Goal: Complete application form: Complete application form

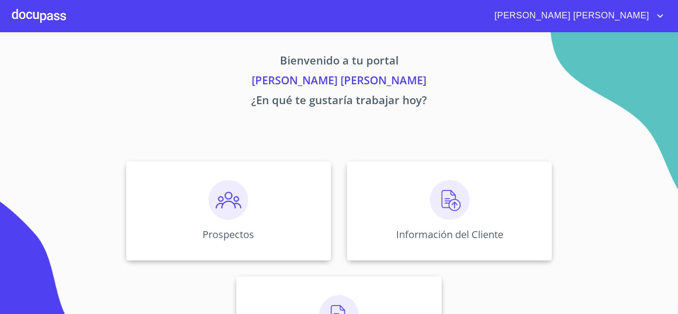
click at [292, 206] on div "Prospectos" at bounding box center [228, 210] width 205 height 99
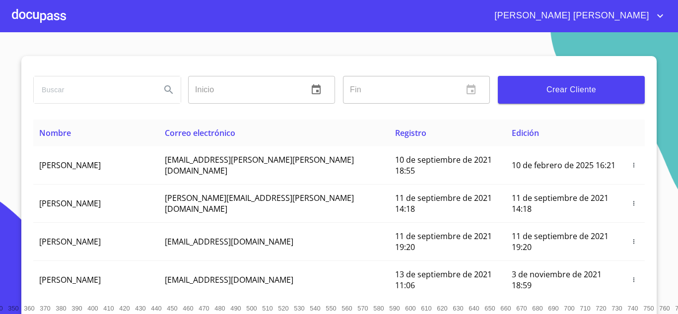
click at [561, 89] on span "Crear Cliente" at bounding box center [571, 90] width 131 height 14
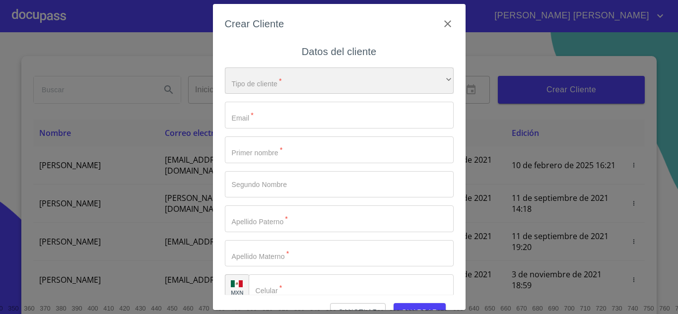
click at [311, 80] on div "​" at bounding box center [339, 80] width 229 height 27
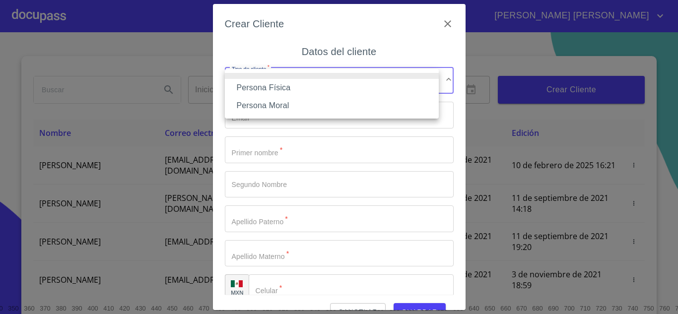
click at [304, 83] on li "Persona Física" at bounding box center [332, 88] width 214 height 18
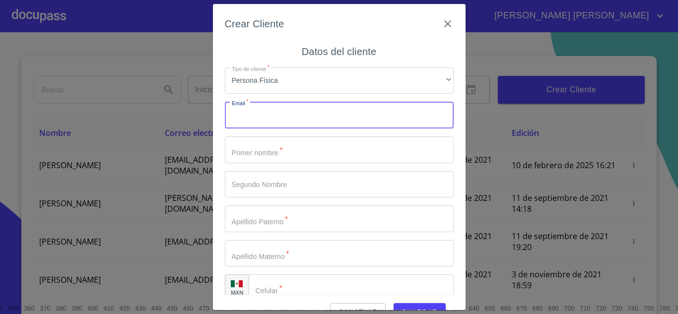
click at [297, 118] on input "Tipo de cliente   *" at bounding box center [339, 115] width 229 height 27
type input "[EMAIL_ADDRESS][DOMAIN_NAME]"
click at [285, 154] on input "Tipo de cliente   *" at bounding box center [339, 149] width 229 height 27
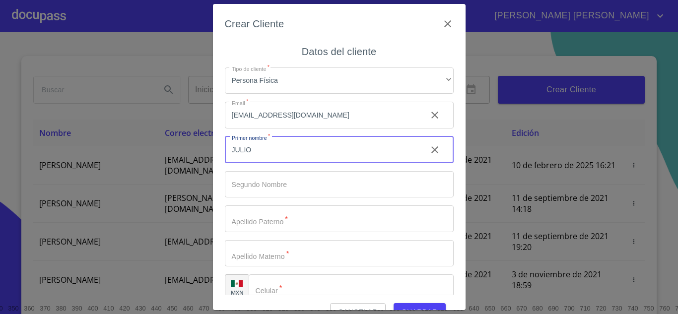
type input "JULIO"
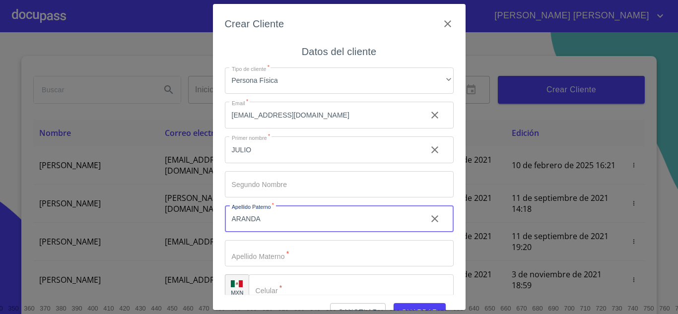
type input "ARANDA"
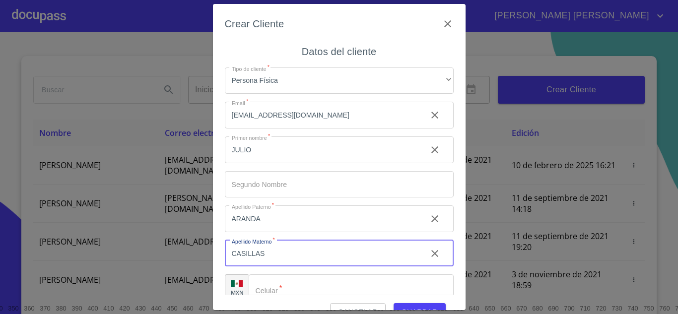
type input "CASILLAS"
click at [318, 280] on input "Tipo de cliente   *" at bounding box center [351, 287] width 205 height 27
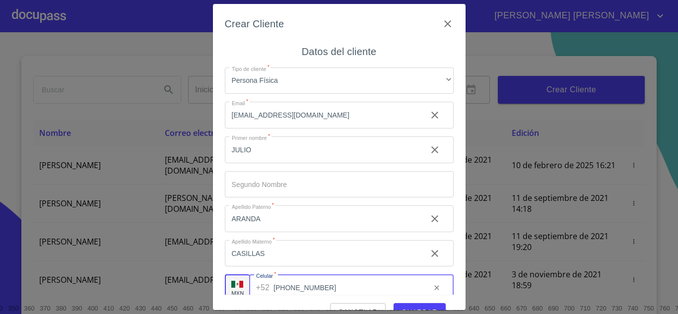
type input "[PHONE_NUMBER]"
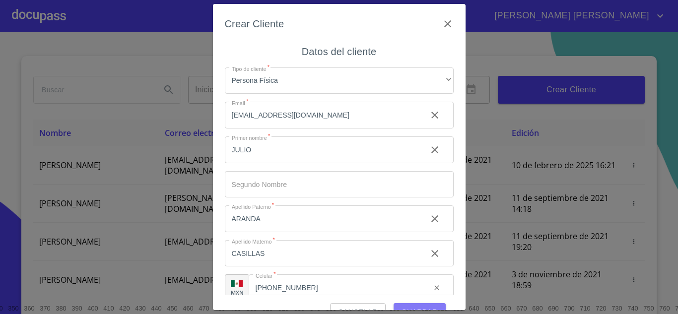
click at [415, 305] on button "Guardar" at bounding box center [420, 312] width 52 height 18
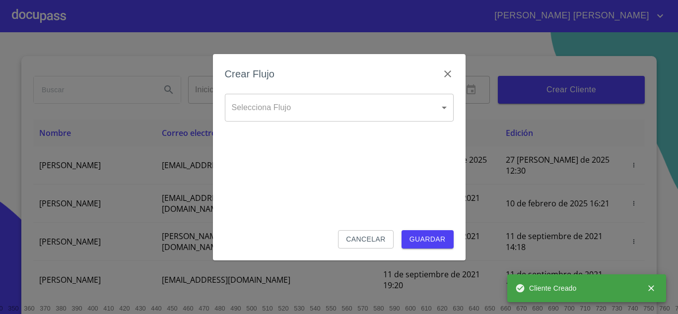
click at [345, 103] on body "[PERSON_NAME] [PERSON_NAME] Inicio ​ Fin ​ Crear Cliente Nombre Correo electrón…" at bounding box center [339, 157] width 678 height 314
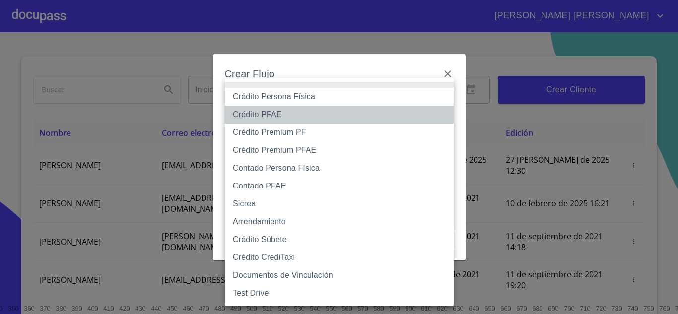
click at [293, 117] on li "Crédito PFAE" at bounding box center [339, 115] width 229 height 18
type input "60bfa0150d9865ccc24afd7c"
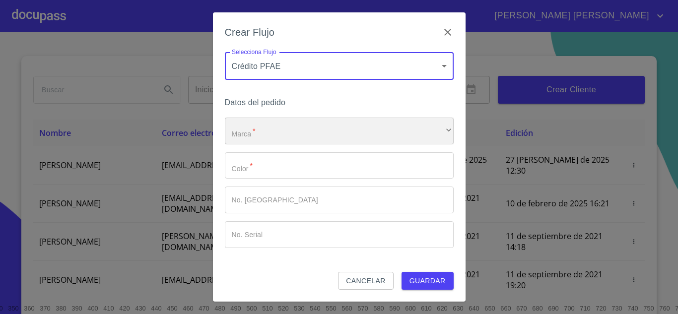
click at [279, 130] on div "​" at bounding box center [339, 131] width 229 height 27
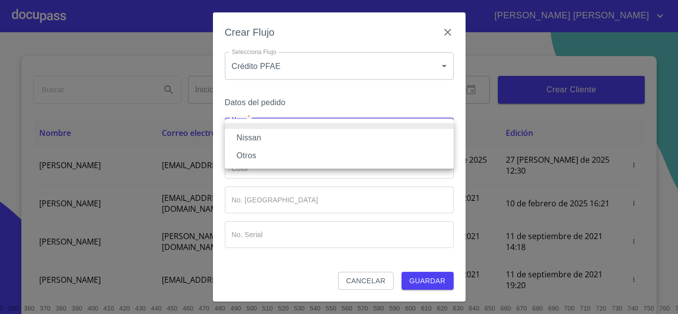
click at [268, 134] on li "Nissan" at bounding box center [339, 138] width 229 height 18
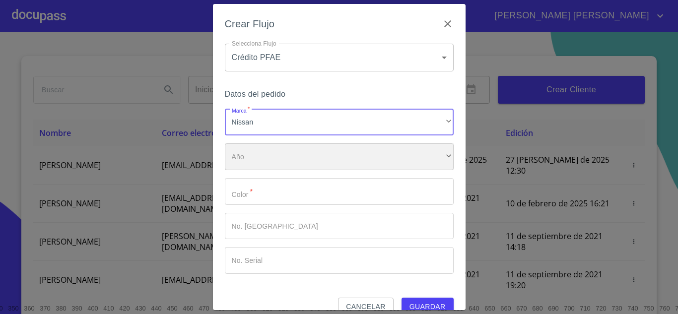
click at [273, 156] on div "​" at bounding box center [339, 156] width 229 height 27
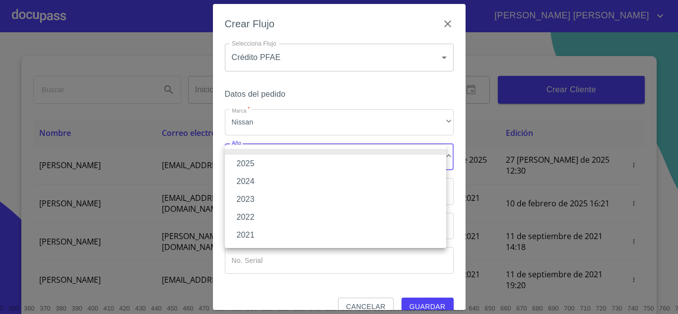
click at [259, 161] on li "2025" at bounding box center [335, 164] width 221 height 18
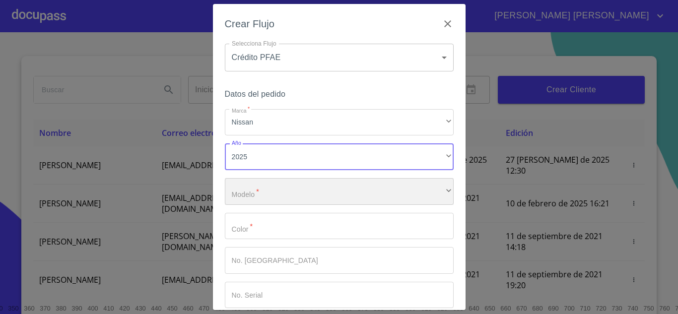
click at [267, 190] on div "​" at bounding box center [339, 191] width 229 height 27
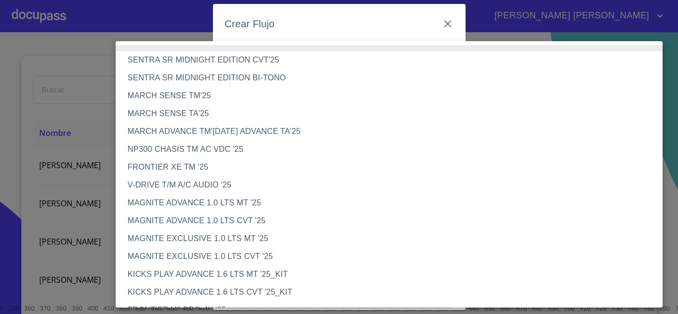
click at [223, 149] on li "NP300 CHASIS TM AC VDC '25" at bounding box center [393, 149] width 554 height 18
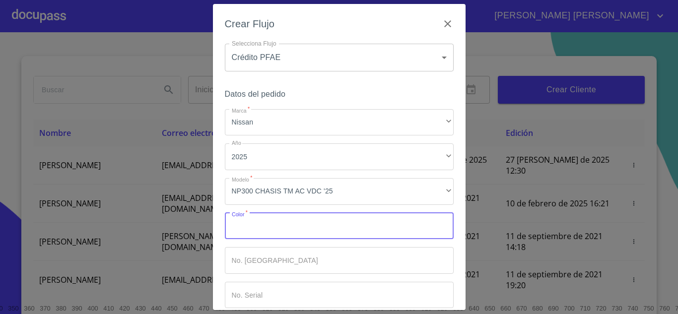
click at [264, 231] on input "Marca   *" at bounding box center [339, 226] width 229 height 27
type input "ROJA"
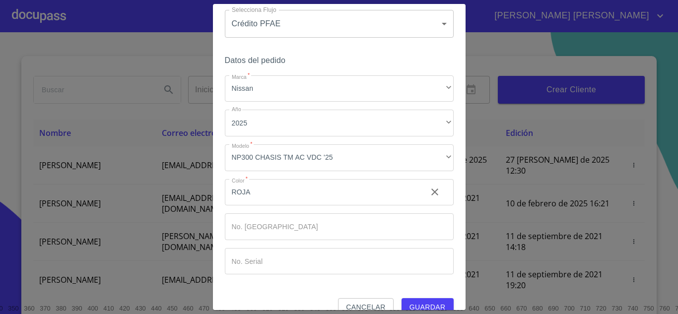
scroll to position [45, 0]
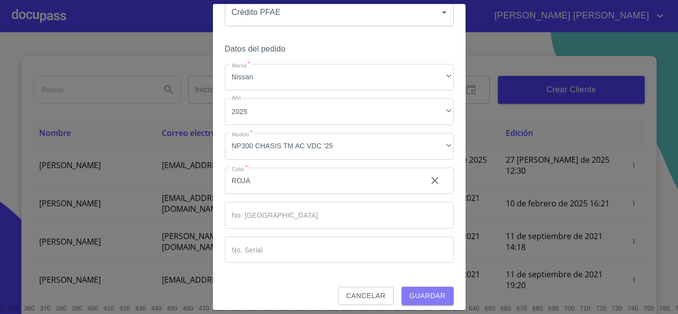
click at [422, 291] on span "Guardar" at bounding box center [427, 296] width 36 height 12
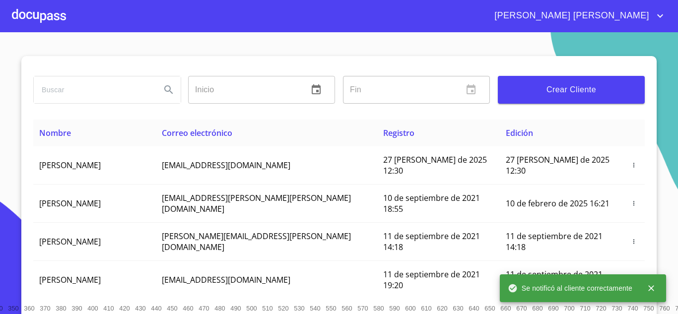
click at [54, 18] on div at bounding box center [39, 16] width 54 height 32
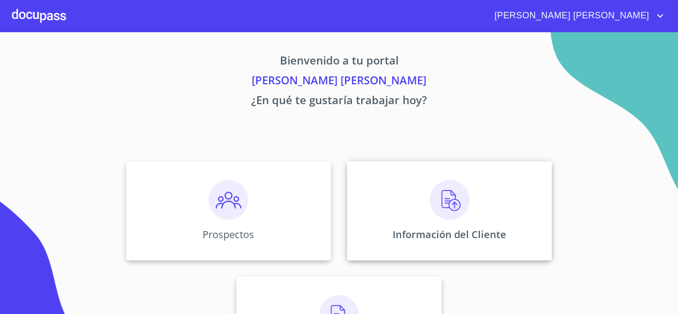
click at [501, 221] on div "Información del Cliente" at bounding box center [449, 210] width 205 height 99
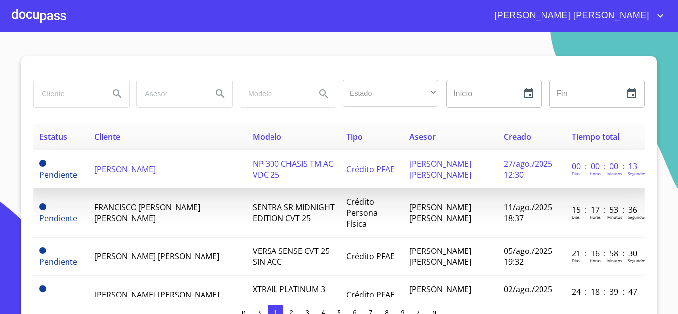
click at [156, 175] on span "[PERSON_NAME]" at bounding box center [125, 169] width 62 height 11
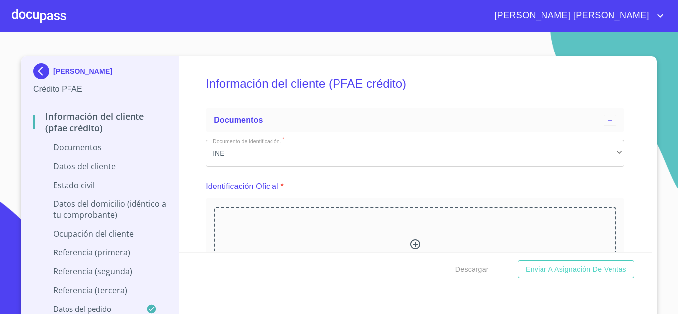
click at [410, 240] on icon at bounding box center [415, 244] width 10 height 10
drag, startPoint x: 645, startPoint y: 69, endPoint x: 644, endPoint y: 78, distance: 9.0
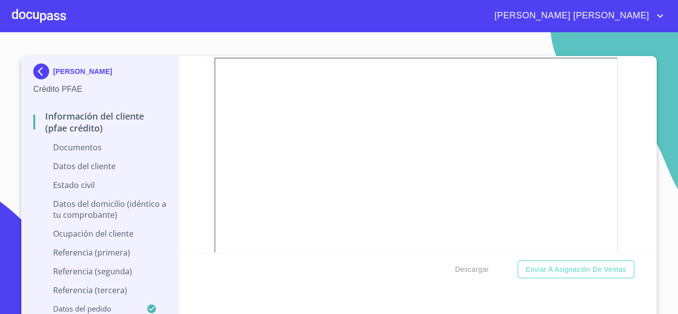
scroll to position [304, 0]
click at [371, 233] on div at bounding box center [361, 233] width 91 height 49
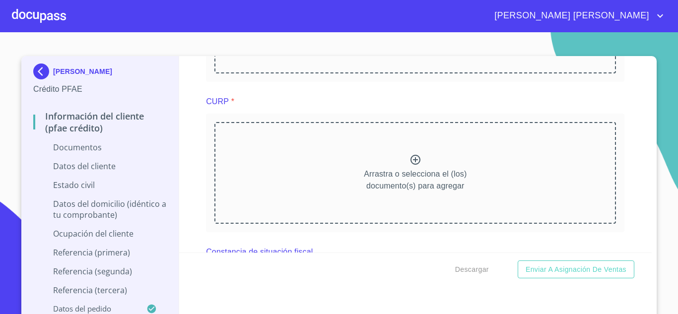
scroll to position [1158, 0]
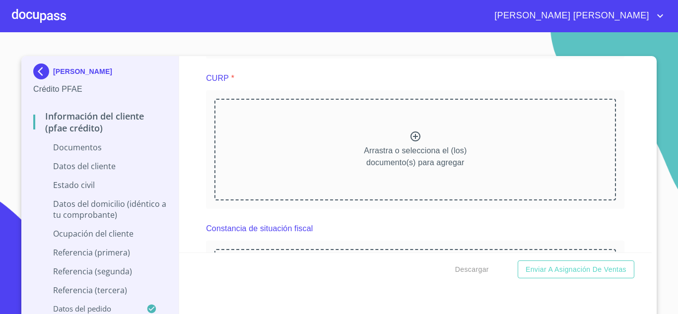
click at [416, 142] on div "Arrastra o selecciona el (los) documento(s) para agregar" at bounding box center [415, 149] width 402 height 101
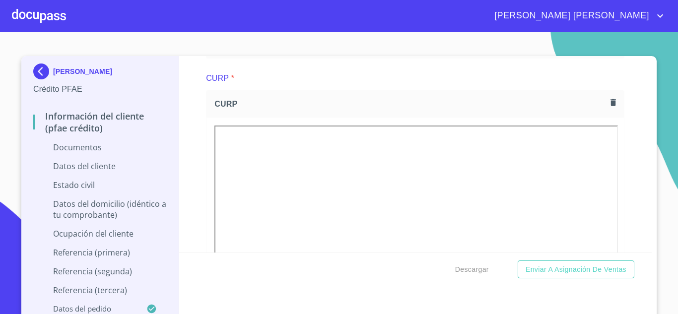
drag, startPoint x: 645, startPoint y: 114, endPoint x: 644, endPoint y: 123, distance: 9.0
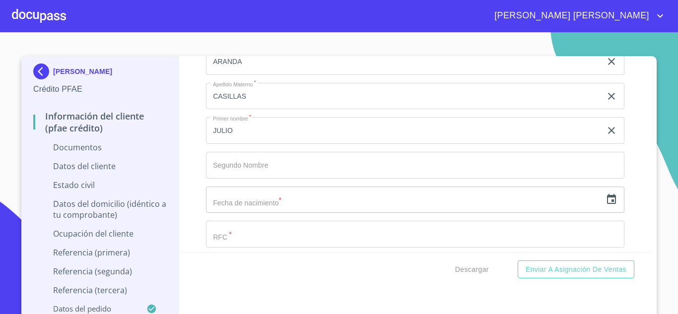
scroll to position [1808, 0]
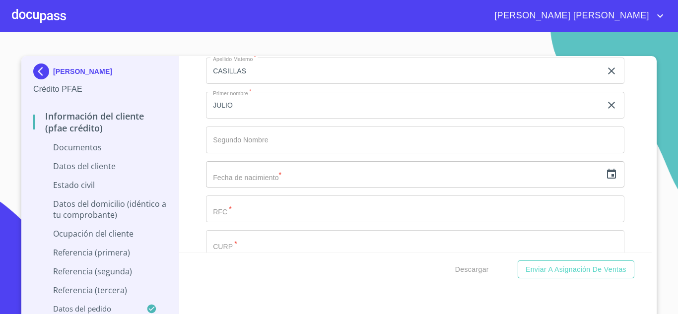
click at [605, 177] on icon "button" at bounding box center [611, 174] width 12 height 12
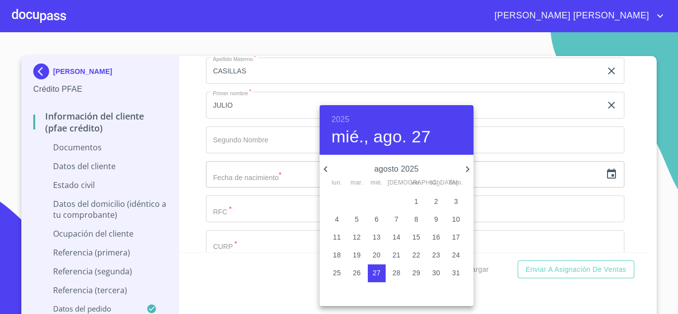
click at [344, 118] on h6 "2025" at bounding box center [341, 120] width 18 height 14
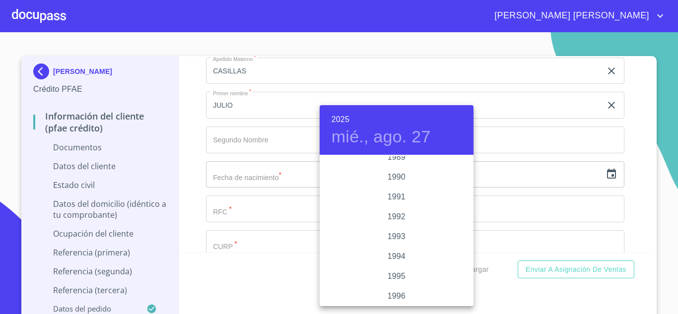
scroll to position [1275, 0]
click at [384, 180] on div "1990" at bounding box center [397, 182] width 154 height 20
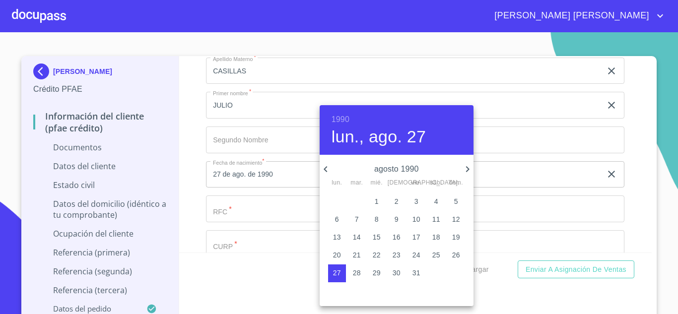
click at [326, 169] on icon "button" at bounding box center [326, 169] width 12 height 12
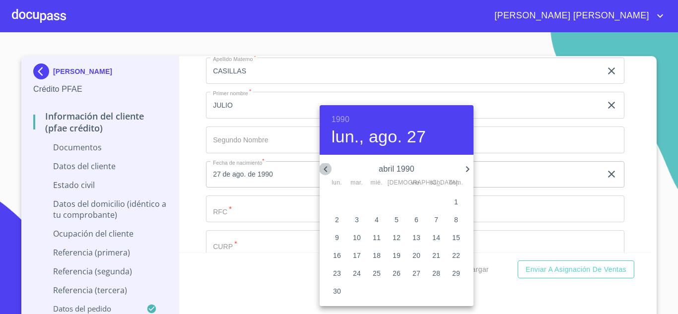
click at [326, 169] on icon "button" at bounding box center [326, 169] width 12 height 12
click at [337, 220] on p "5" at bounding box center [337, 219] width 4 height 10
type input "5 de feb. de 1990"
click at [256, 213] on div at bounding box center [339, 157] width 678 height 314
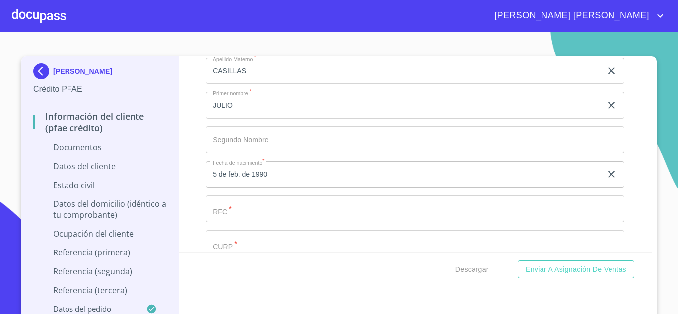
click at [256, 213] on input "Documento de identificación.   *" at bounding box center [415, 209] width 418 height 27
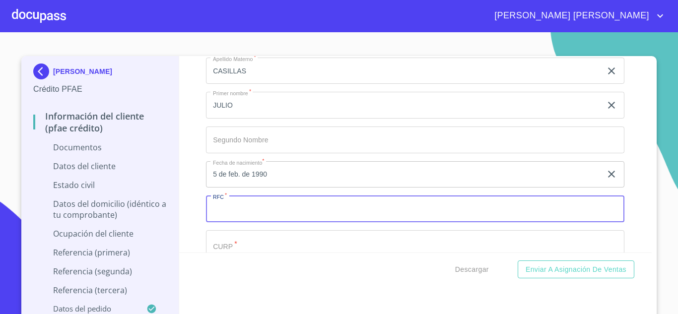
paste input "AACJ900205HJCRSL00"
type input "AACJ900205G12"
click at [246, 246] on input "Documento de identificación.   *" at bounding box center [415, 243] width 418 height 27
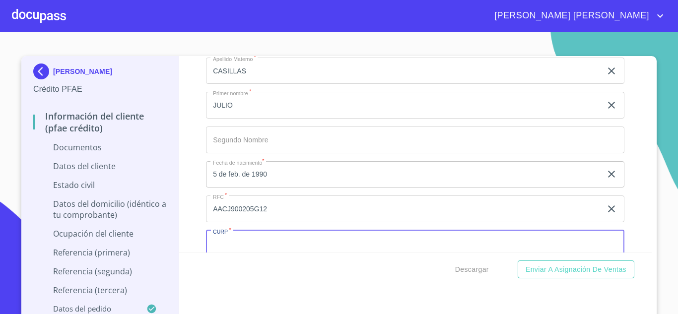
paste input "AACJ900205HJCRSL00"
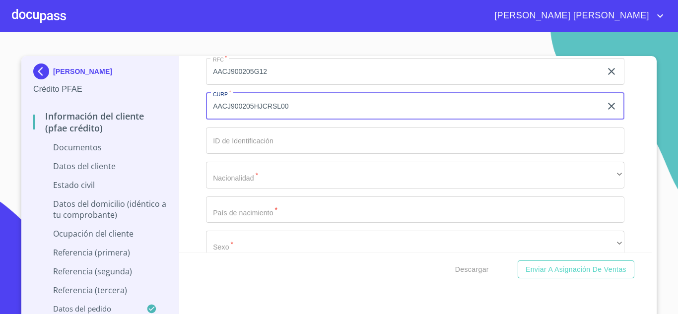
scroll to position [1957, 0]
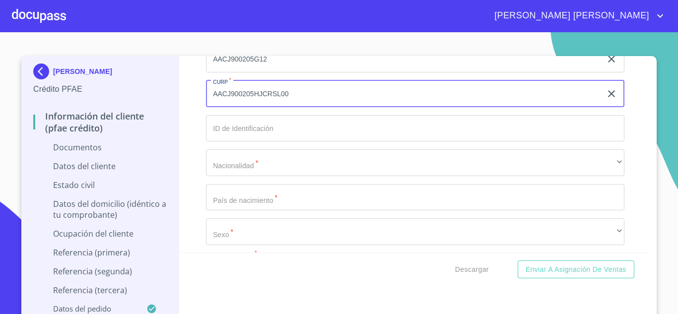
type input "AACJ900205HJCRSL00"
click at [259, 135] on input "Documento de identificación.   *" at bounding box center [415, 128] width 418 height 27
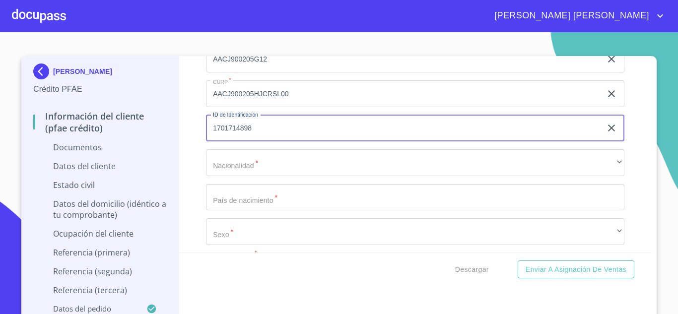
type input "1701714898"
click at [255, 177] on div "Apellido [PERSON_NAME]   * [PERSON_NAME] ​ Apellido Materno   * [PERSON_NAME] ​…" at bounding box center [415, 76] width 418 height 423
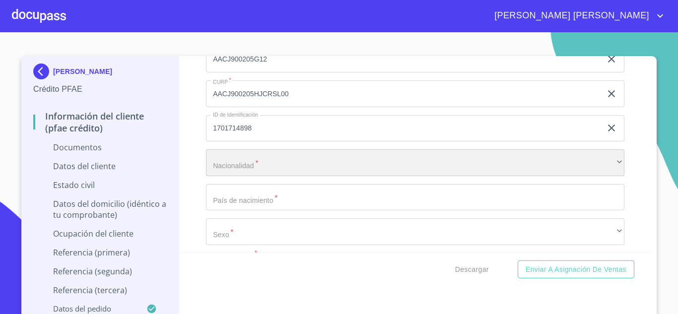
click at [258, 166] on div "​" at bounding box center [415, 162] width 418 height 27
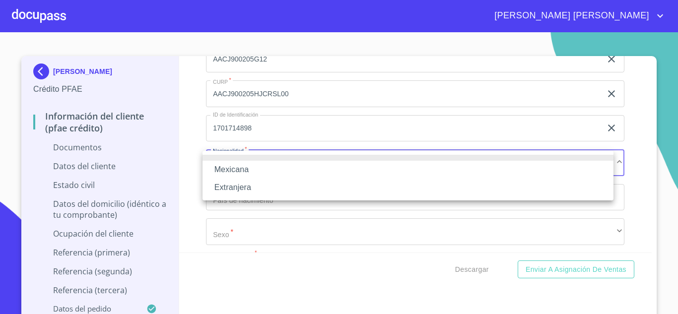
click at [263, 186] on li "Extranjera" at bounding box center [407, 188] width 411 height 18
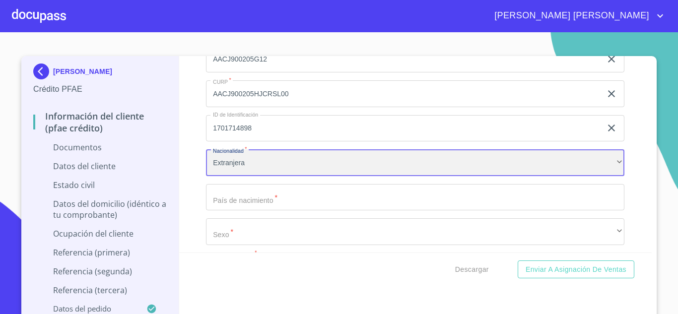
click at [257, 165] on div "Extranjera" at bounding box center [415, 162] width 418 height 27
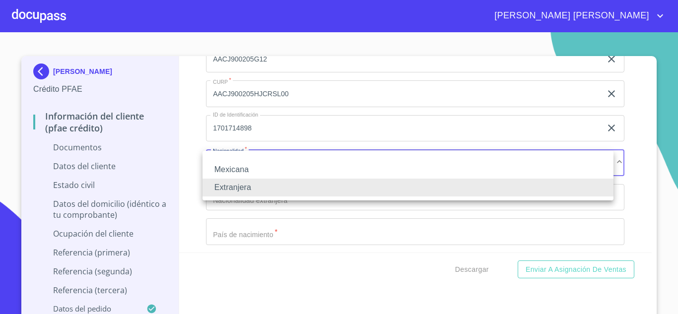
click at [257, 170] on li "Mexicana" at bounding box center [407, 170] width 411 height 18
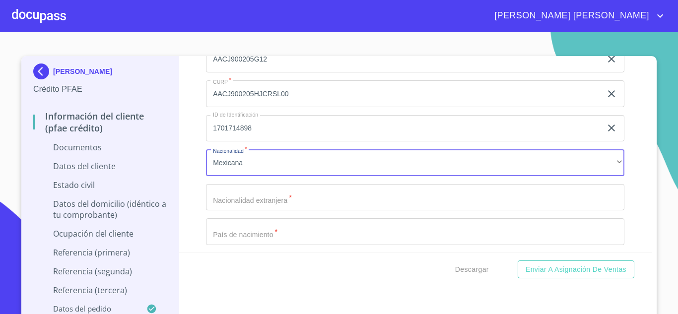
click at [258, 191] on input "Documento de identificación.   *" at bounding box center [415, 197] width 418 height 27
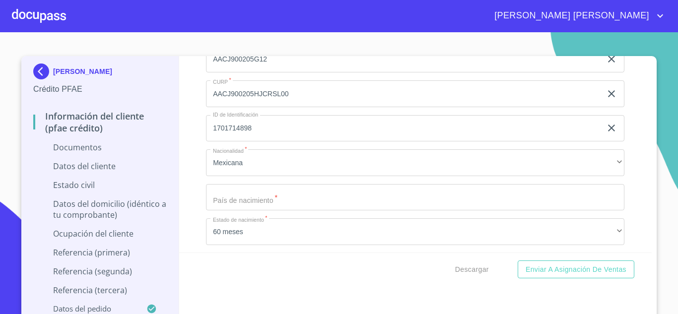
click at [244, 200] on input "Documento de identificación.   *" at bounding box center [415, 197] width 418 height 27
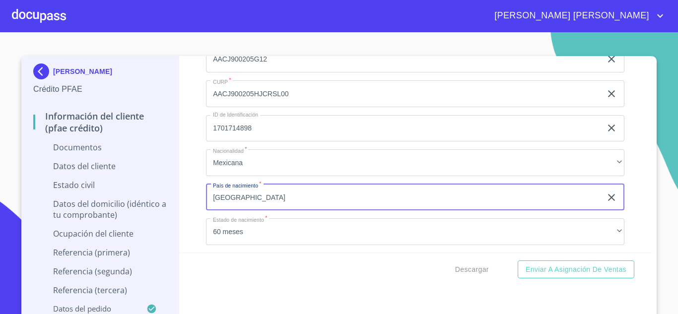
type input "[GEOGRAPHIC_DATA]"
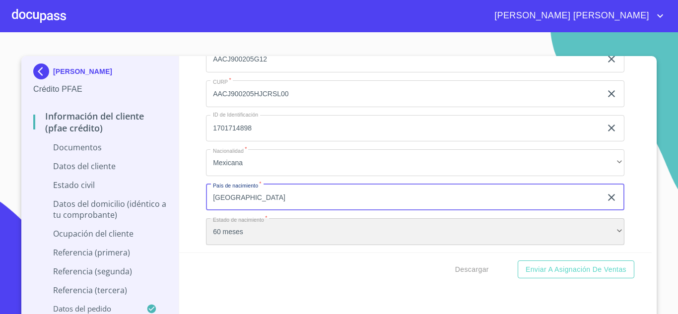
click at [262, 226] on div "60 meses" at bounding box center [415, 231] width 418 height 27
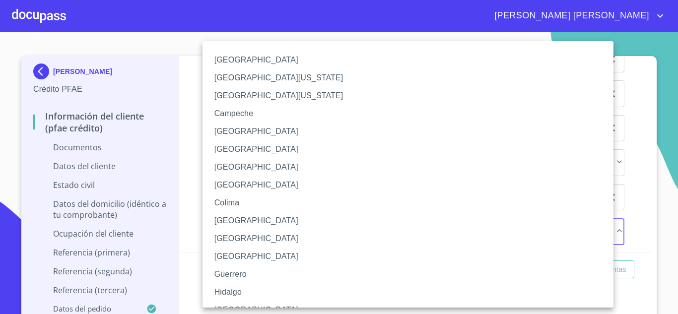
click at [237, 306] on li "[GEOGRAPHIC_DATA]" at bounding box center [411, 310] width 418 height 18
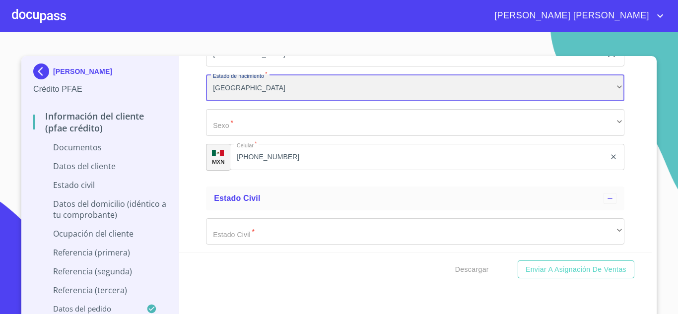
scroll to position [2106, 0]
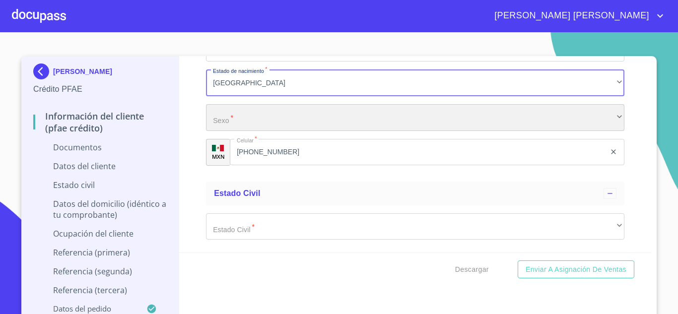
click at [257, 117] on div "​" at bounding box center [415, 117] width 418 height 27
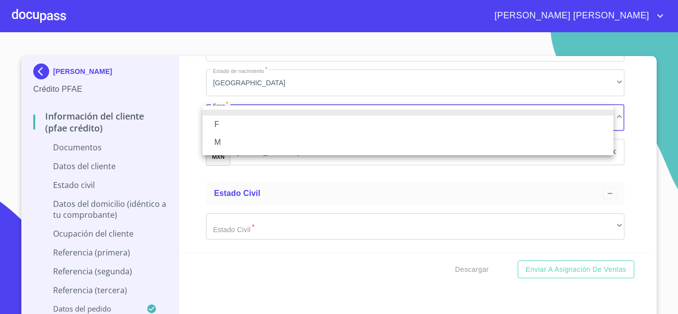
click at [244, 138] on li "M" at bounding box center [407, 143] width 411 height 18
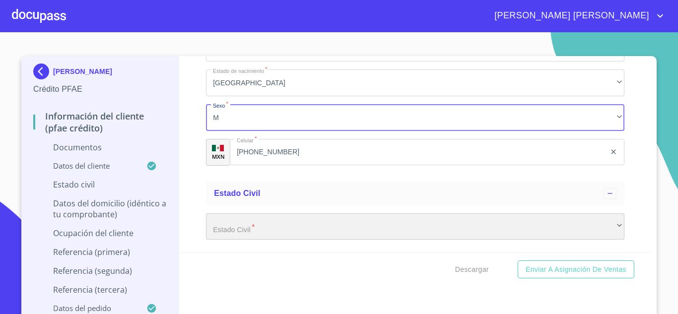
click at [271, 225] on div "​" at bounding box center [415, 226] width 418 height 27
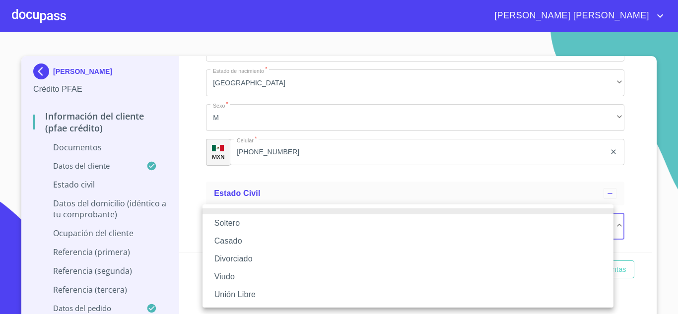
click at [247, 235] on li "Casado" at bounding box center [407, 241] width 411 height 18
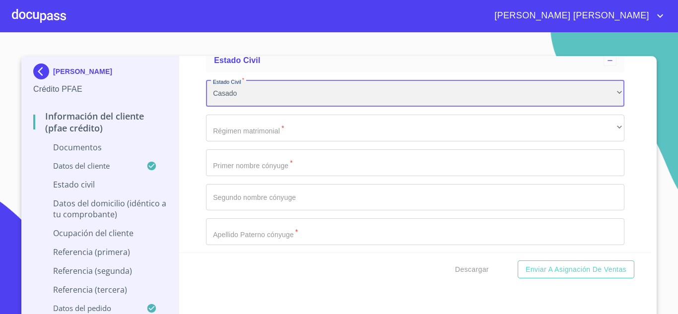
scroll to position [2252, 0]
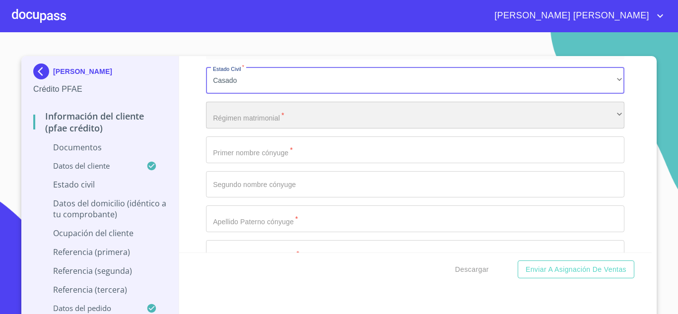
click at [273, 116] on div "​" at bounding box center [415, 115] width 418 height 27
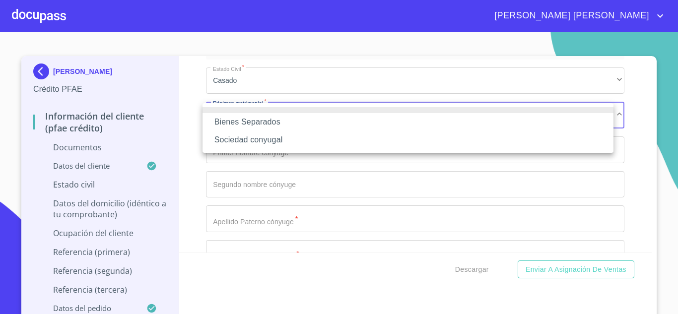
click at [280, 137] on li "Sociedad conyugal" at bounding box center [407, 140] width 411 height 18
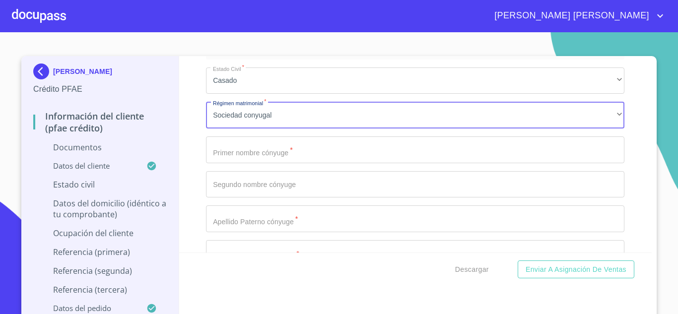
click at [291, 153] on input "Documento de identificación.   *" at bounding box center [415, 149] width 418 height 27
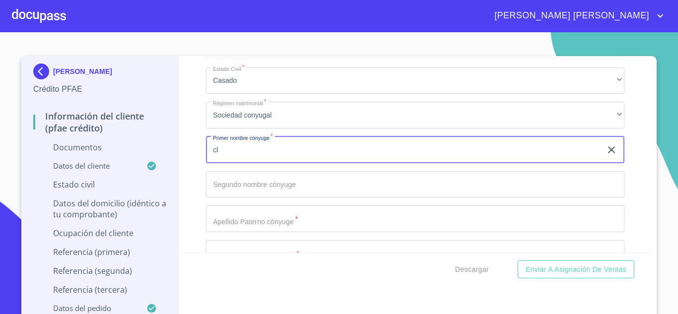
type input "c"
type input "[PERSON_NAME]"
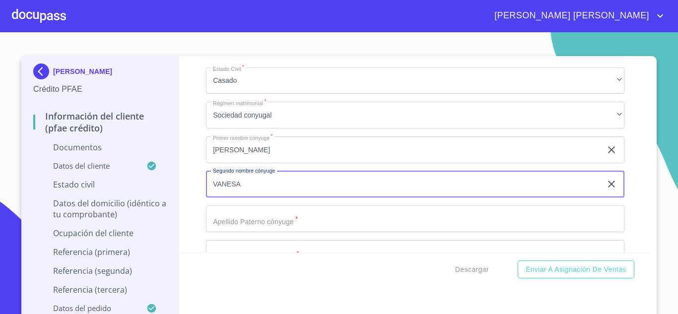
type input "VANESA"
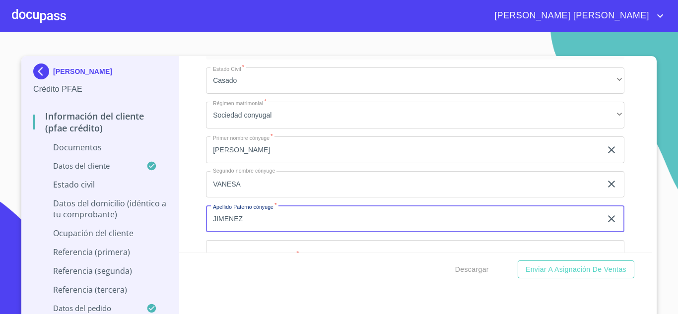
type input "JIMENEZ"
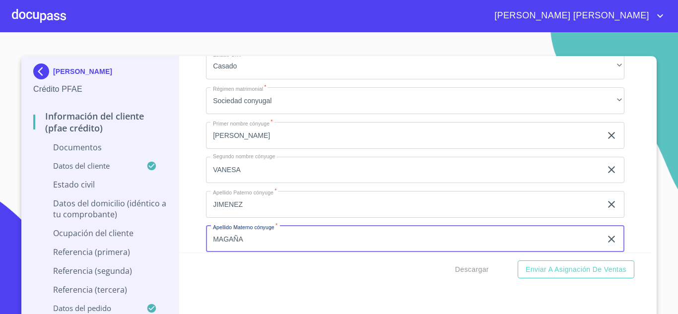
type input "MAGAÑA"
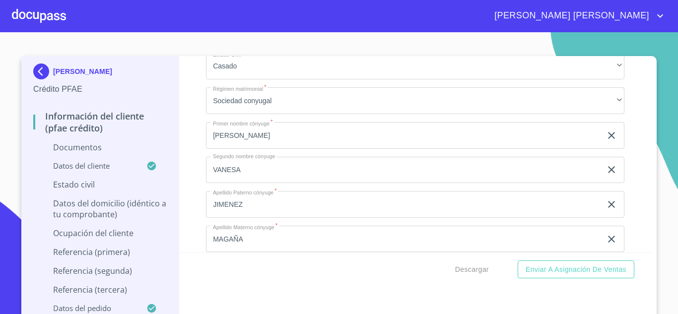
scroll to position [2386, 0]
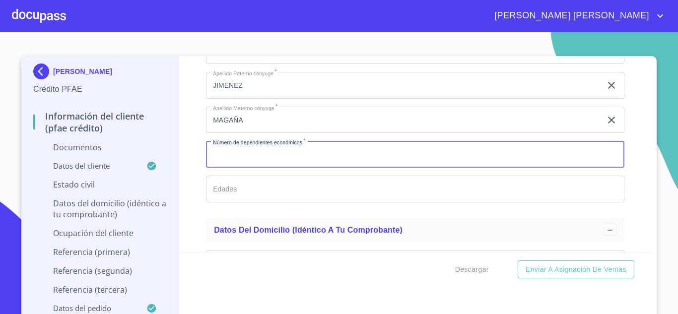
click at [255, 158] on input "Documento de identificación.   *" at bounding box center [415, 154] width 418 height 27
click at [233, 150] on input "8" at bounding box center [404, 154] width 396 height 27
click at [234, 162] on input "8" at bounding box center [404, 154] width 396 height 27
type input "8"
type input "2"
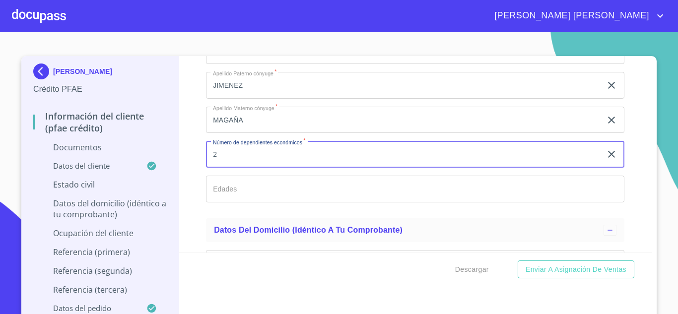
click at [229, 190] on input "Documento de identificación.   *" at bounding box center [415, 189] width 418 height 27
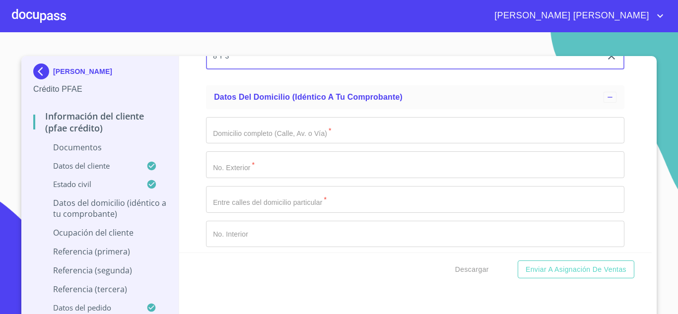
scroll to position [2532, 0]
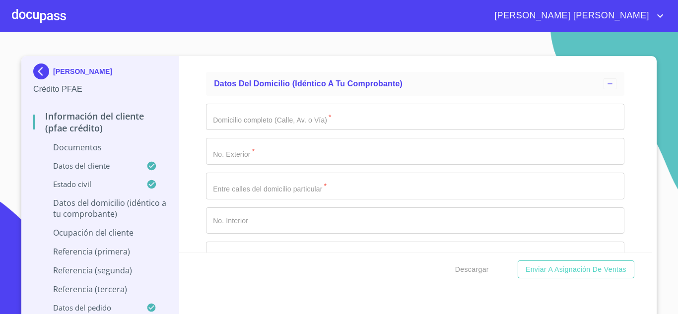
type input "8 Y 3"
click at [277, 124] on input "Documento de identificación.   *" at bounding box center [415, 117] width 418 height 27
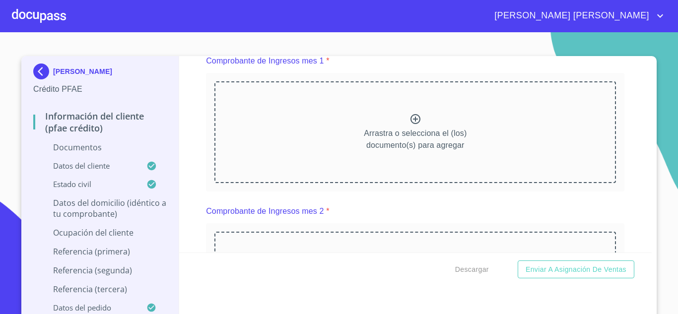
scroll to position [699, 0]
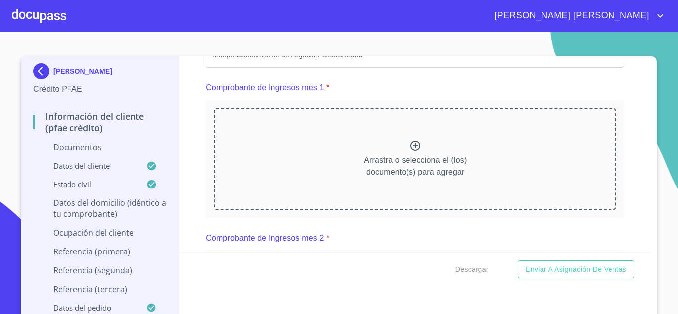
click at [409, 145] on icon at bounding box center [415, 146] width 12 height 12
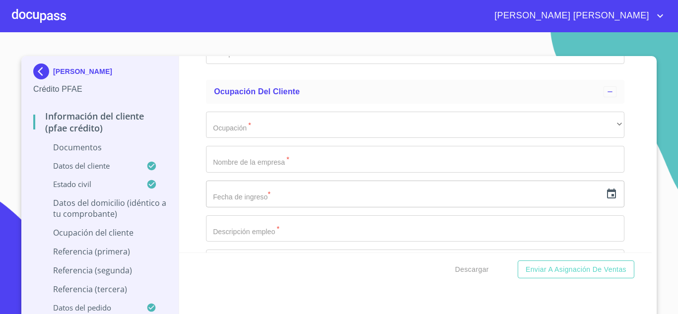
scroll to position [3235, 0]
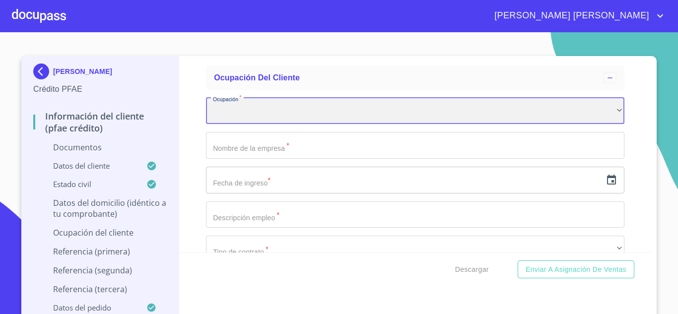
click at [274, 110] on div "​" at bounding box center [415, 111] width 418 height 27
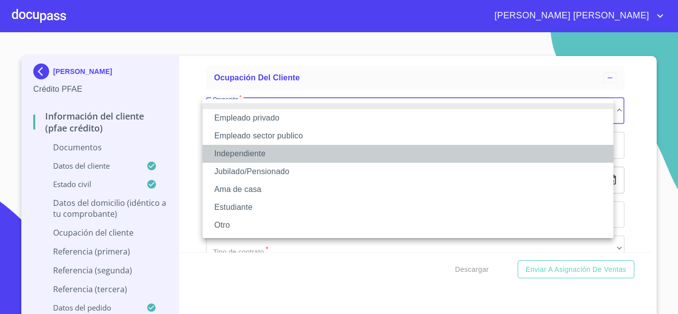
click at [275, 151] on li "Independiente" at bounding box center [407, 154] width 411 height 18
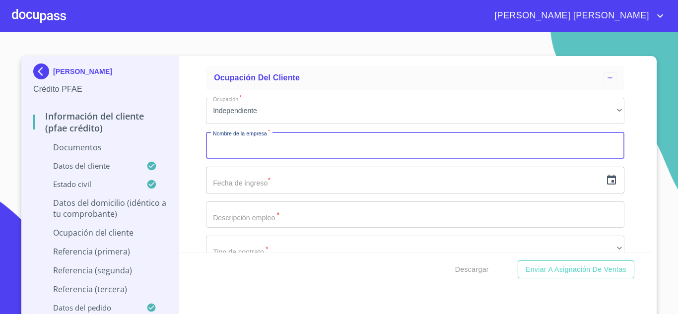
click at [279, 147] on input "Documento de identificación.   *" at bounding box center [415, 145] width 418 height 27
type input "[PERSON_NAME]"
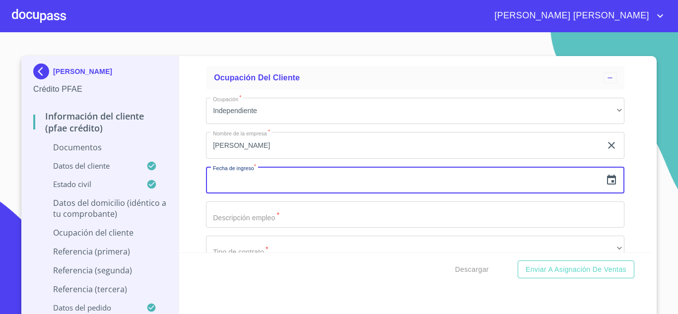
click at [264, 186] on input "text" at bounding box center [404, 180] width 396 height 27
click at [607, 184] on icon "button" at bounding box center [611, 180] width 9 height 10
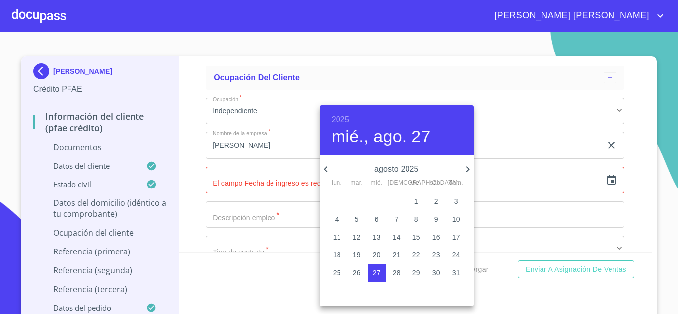
click at [334, 115] on h6 "2025" at bounding box center [341, 120] width 18 height 14
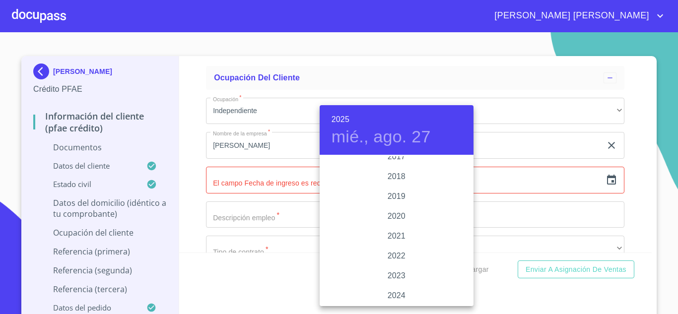
scroll to position [1826, 0]
click at [391, 186] on div "2018" at bounding box center [397, 186] width 154 height 20
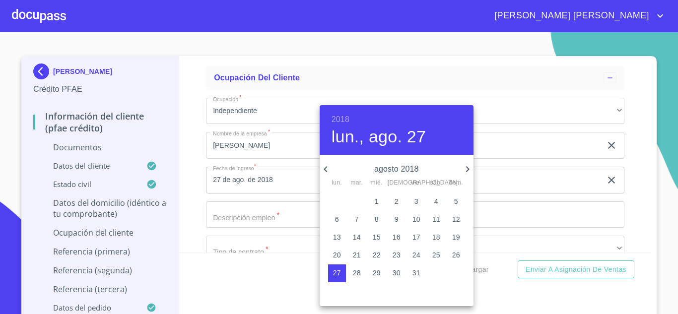
click at [466, 170] on icon "button" at bounding box center [468, 169] width 12 height 12
click at [470, 169] on icon "button" at bounding box center [468, 169] width 12 height 12
click at [395, 171] on p "octubre 2018" at bounding box center [397, 169] width 130 height 12
click at [397, 240] on p "18" at bounding box center [397, 237] width 8 height 10
type input "18 de oct. de 2018"
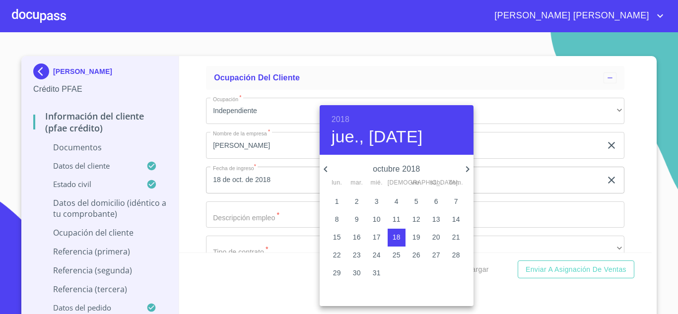
click at [260, 218] on div at bounding box center [339, 157] width 678 height 314
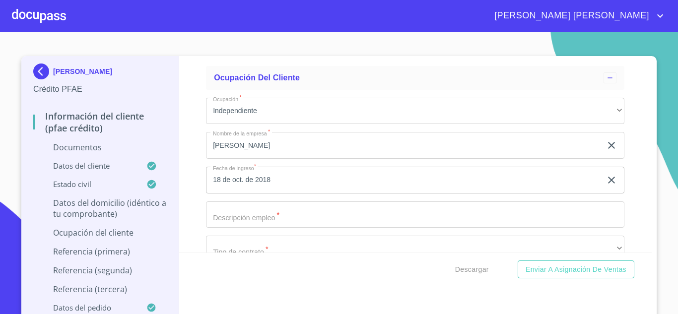
click at [260, 218] on input "Documento de identificación.   *" at bounding box center [415, 214] width 418 height 27
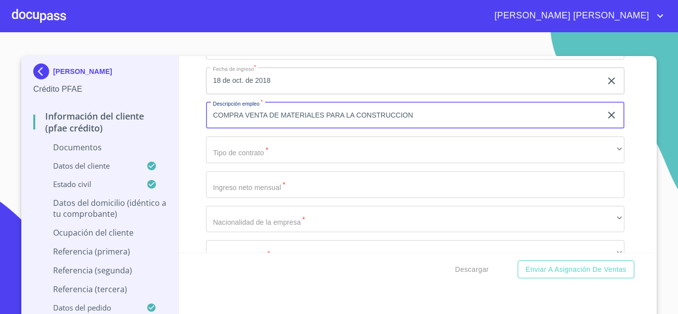
scroll to position [3377, 0]
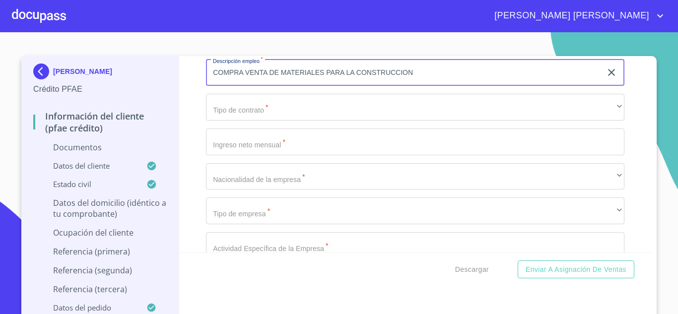
type input "COMPRA VENTA DE MATERIALES PARA LA CONSTRUCCION"
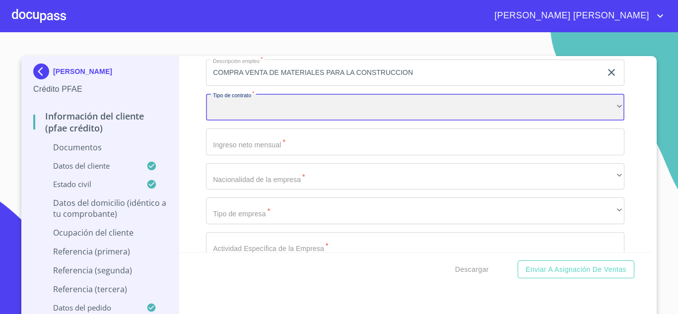
click at [289, 114] on div "​" at bounding box center [415, 107] width 418 height 27
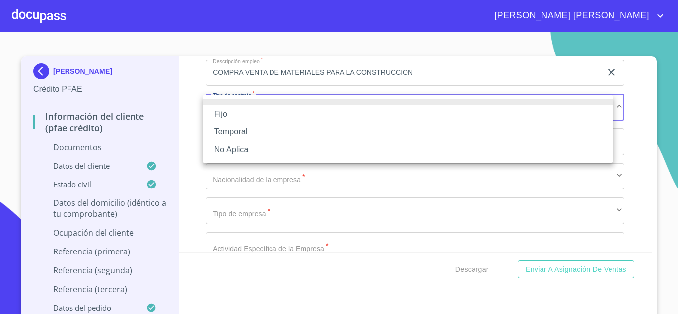
click at [266, 109] on li "Fijo" at bounding box center [407, 114] width 411 height 18
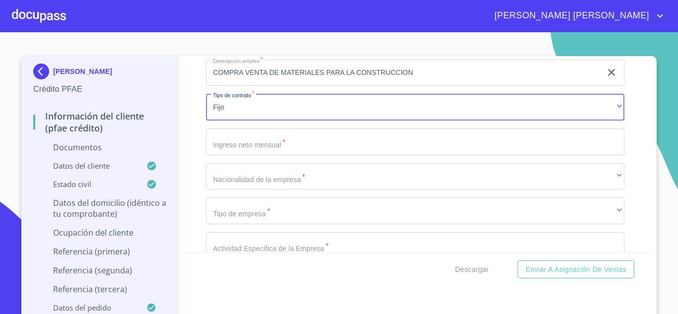
click at [250, 139] on input "Documento de identificación.   *" at bounding box center [415, 142] width 418 height 27
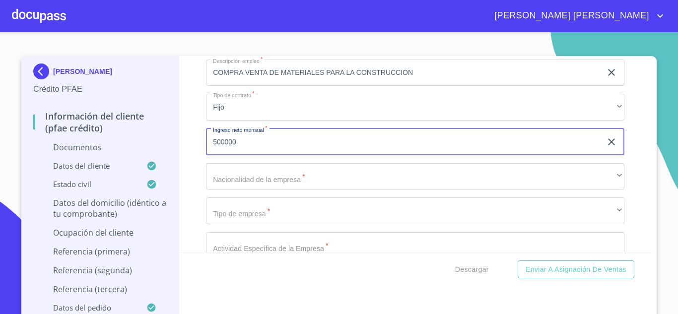
type input "500000"
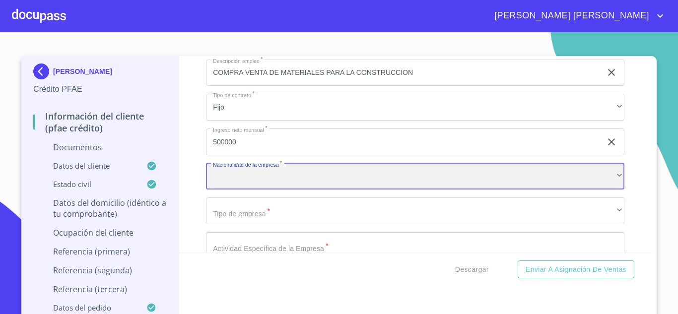
click at [237, 171] on div "​" at bounding box center [415, 176] width 418 height 27
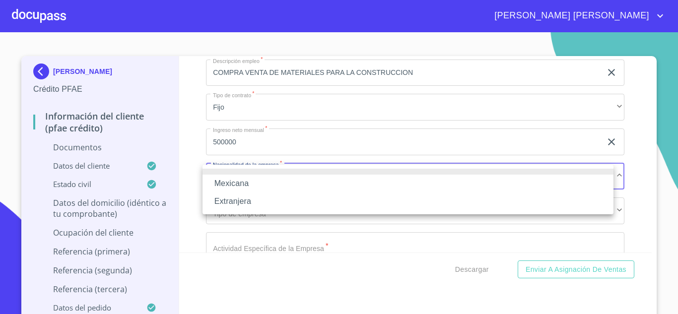
click at [237, 182] on li "Mexicana" at bounding box center [407, 184] width 411 height 18
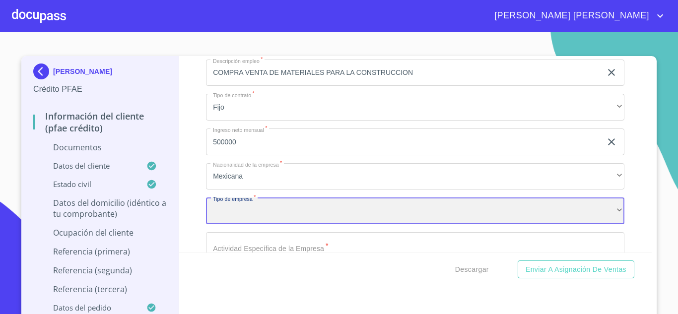
click at [258, 218] on div "​" at bounding box center [415, 211] width 418 height 27
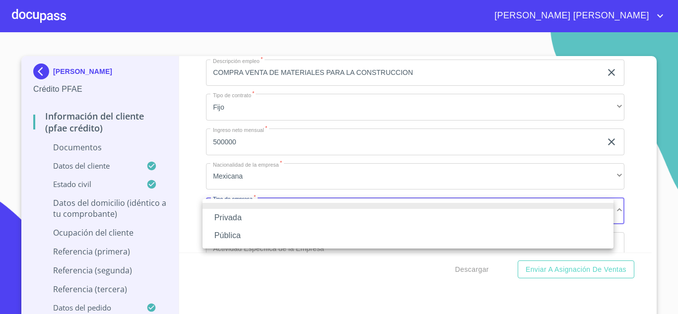
click at [258, 218] on li "Privada" at bounding box center [407, 218] width 411 height 18
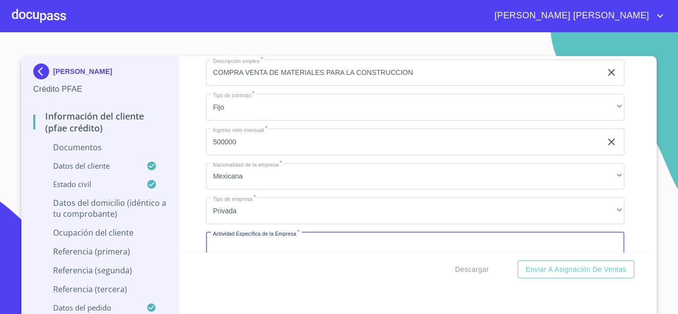
click at [267, 248] on input "Documento de identificación.   *" at bounding box center [415, 245] width 418 height 27
click at [426, 73] on input "COMPRA VENTA DE MATERIALES PARA LA CONSTRUCCION" at bounding box center [404, 73] width 396 height 27
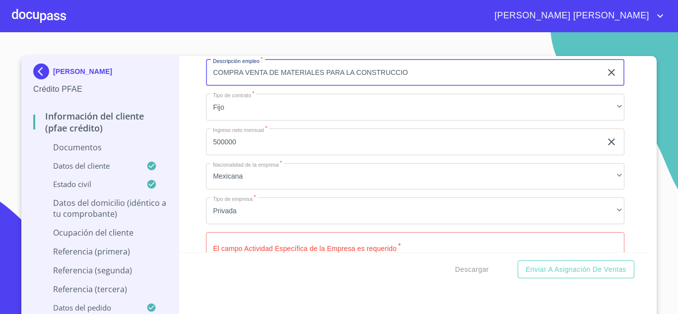
type input "COMPRA VENTA DE MATERIALES PARA LA CONSTRUCCION"
drag, startPoint x: 207, startPoint y: 70, endPoint x: 408, endPoint y: 75, distance: 201.1
click at [408, 75] on input "COMPRA VENTA DE MATERIALES PARA LA CONSTRUCCION" at bounding box center [404, 73] width 396 height 27
click at [282, 241] on input "Documento de identificación.   *" at bounding box center [415, 245] width 418 height 27
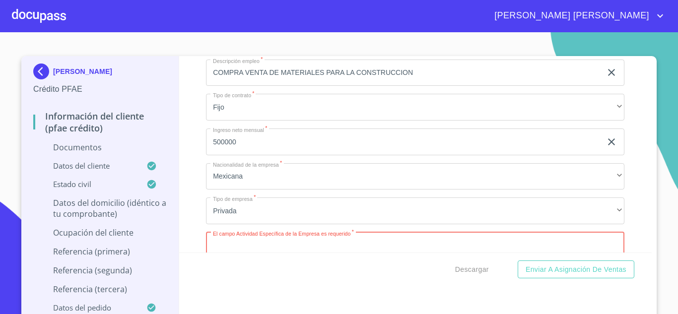
paste input "COMPRA VENTA DE MATERIALES PARA LA CONSTRUCCION"
type input "COMPRA VENTA DE MATERIALES PARA LA CONSTRUCCION"
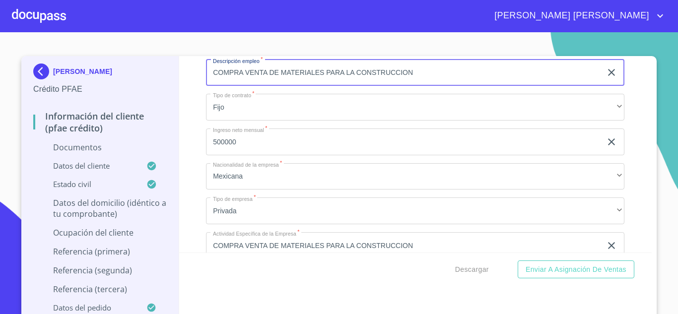
click at [448, 71] on input "COMPRA VENTA DE MATERIALES PARA LA CONSTRUCCION" at bounding box center [404, 73] width 396 height 27
type input "C"
type input "FERRETERIA"
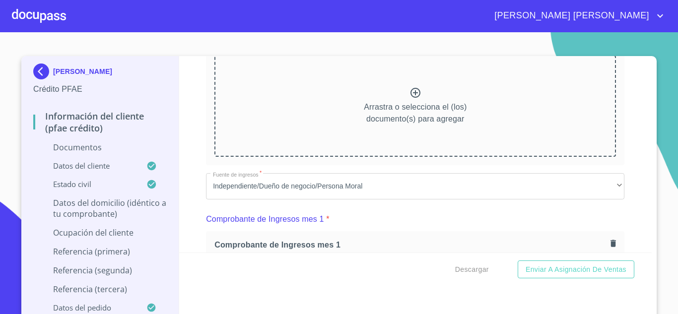
scroll to position [525, 0]
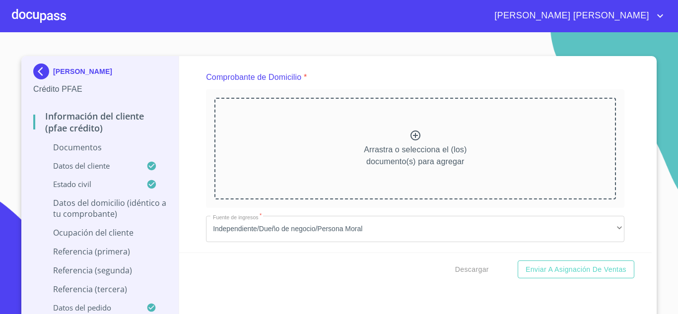
click at [409, 132] on icon at bounding box center [415, 136] width 12 height 12
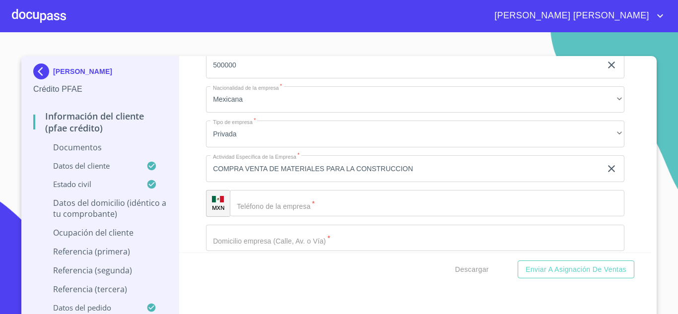
scroll to position [3735, 0]
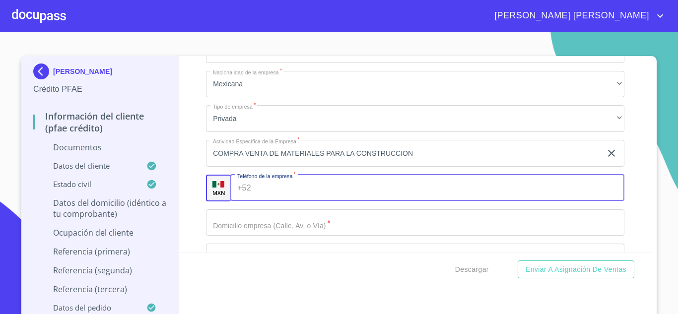
click at [360, 201] on input "Documento de identificación.   *" at bounding box center [440, 188] width 370 height 27
type input "[PHONE_NUMBER]"
click at [309, 236] on input "Documento de identificación.   *" at bounding box center [415, 222] width 418 height 27
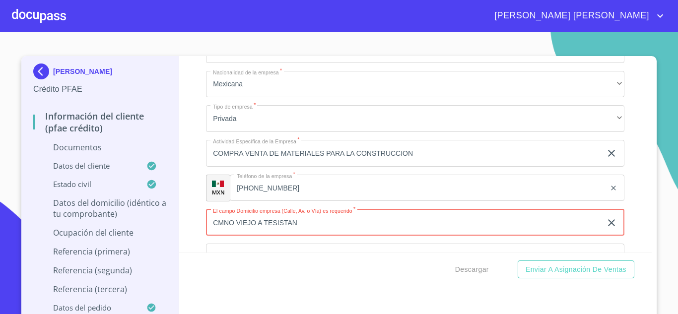
type input "CMNO VIEJO A TESISTAN"
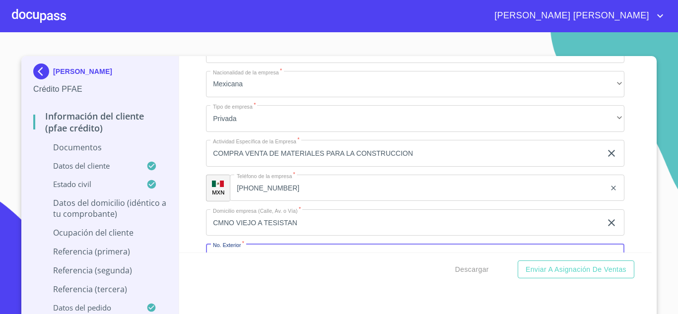
scroll to position [3850, 0]
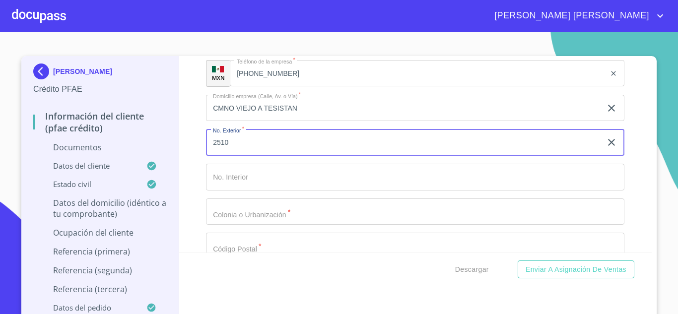
type input "2510"
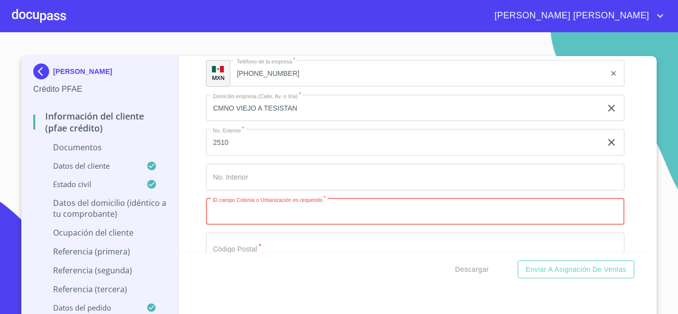
click at [258, 225] on input "Documento de identificación.   *" at bounding box center [415, 212] width 418 height 27
type input "LA NORIA"
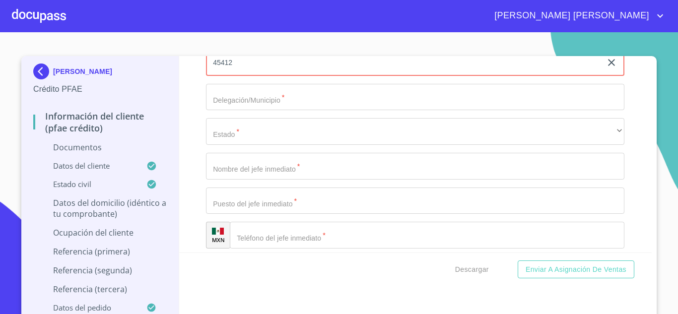
scroll to position [4064, 0]
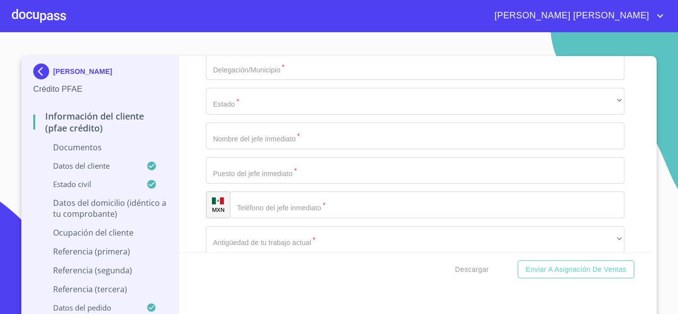
type input "45412"
click at [262, 80] on input "Documento de identificación.   *" at bounding box center [415, 67] width 418 height 27
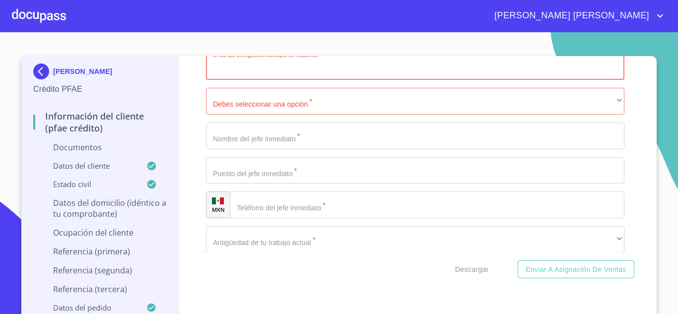
click at [252, 80] on input "Documento de identificación.   *" at bounding box center [415, 67] width 418 height 27
type input "ZAPOPAN"
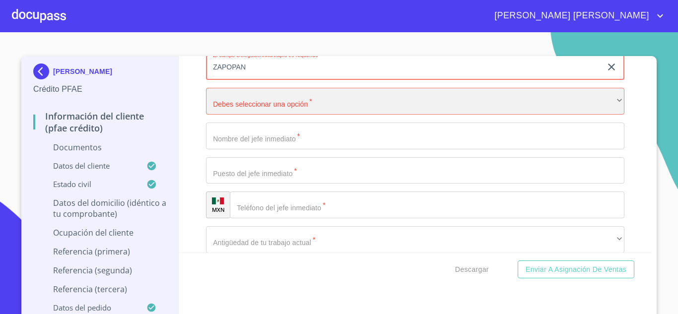
click at [250, 112] on div "​" at bounding box center [415, 101] width 418 height 27
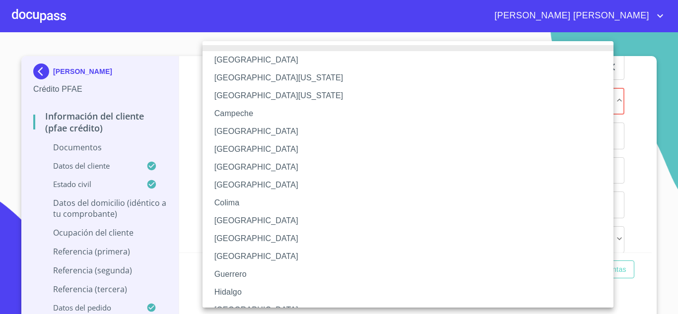
scroll to position [11, 0]
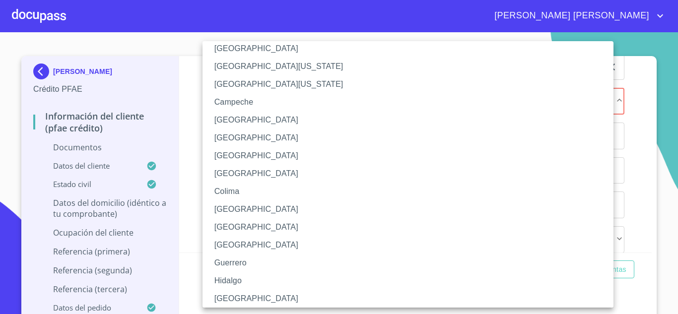
click at [230, 297] on li "[GEOGRAPHIC_DATA]" at bounding box center [411, 299] width 418 height 18
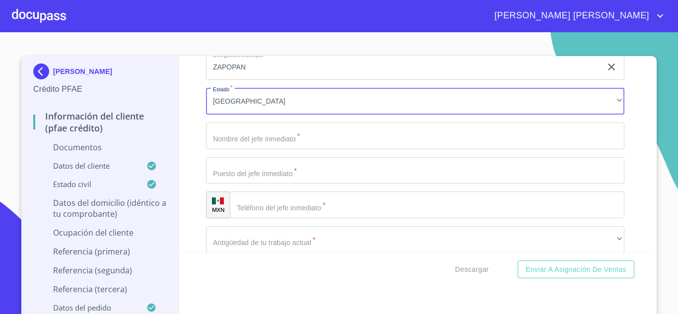
click at [246, 149] on input "Documento de identificación.   *" at bounding box center [415, 136] width 418 height 27
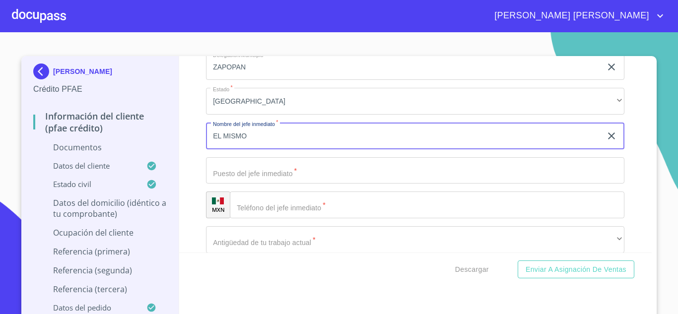
type input "EL MISMO"
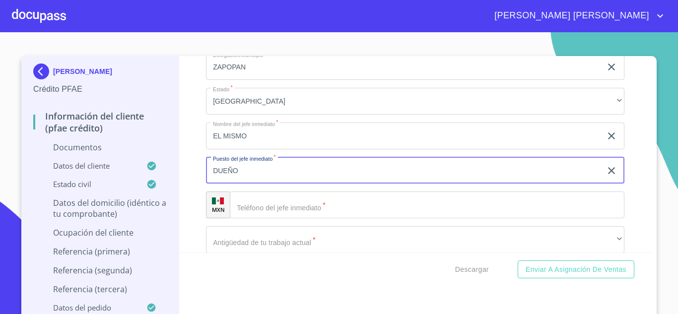
type input "DUEÑO"
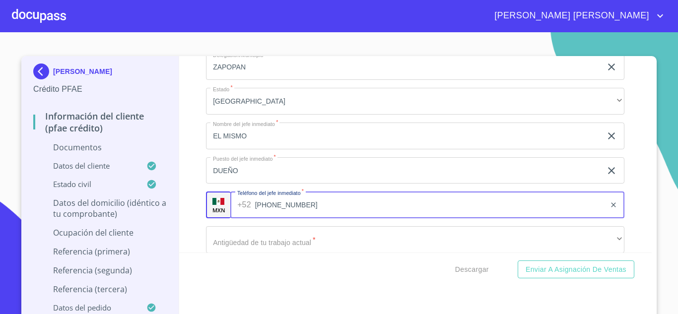
type input "[PHONE_NUMBER]"
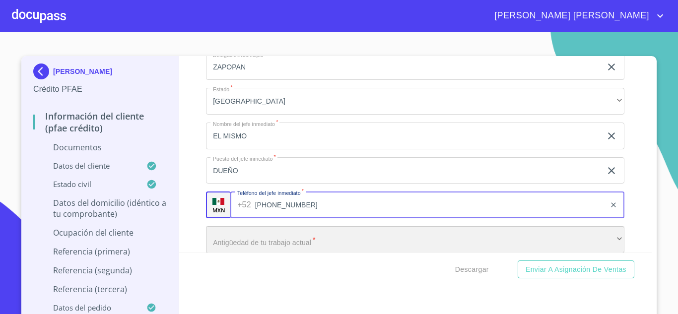
scroll to position [4076, 0]
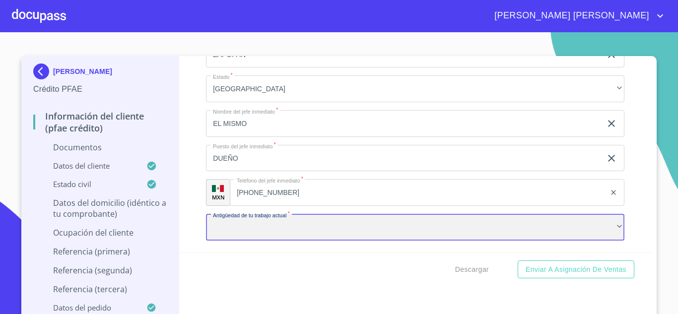
click at [269, 241] on div "​" at bounding box center [415, 227] width 418 height 27
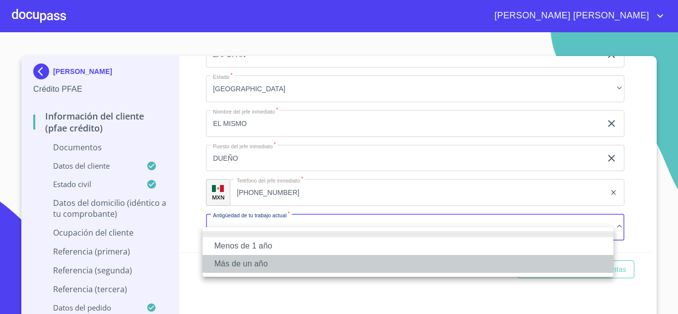
click at [261, 262] on li "Más de un año" at bounding box center [407, 264] width 411 height 18
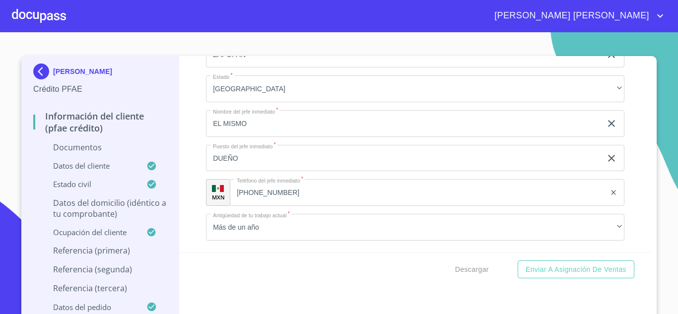
scroll to position [4202, 0]
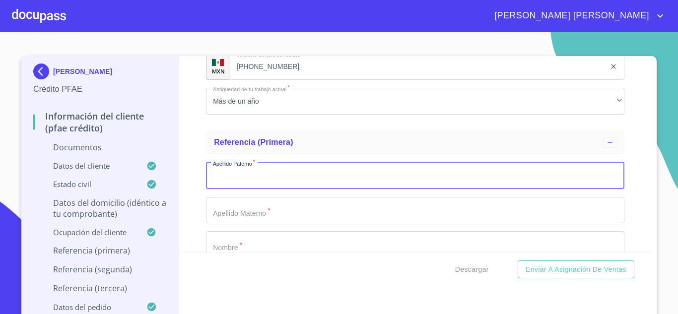
click at [269, 189] on input "Documento de identificación.   *" at bounding box center [415, 175] width 418 height 27
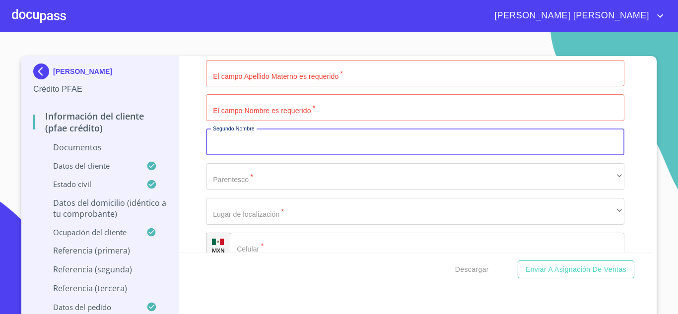
scroll to position [4289, 0]
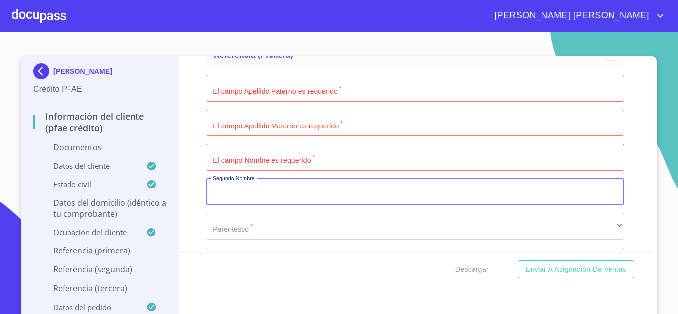
click at [260, 98] on input "Documento de identificación.   *" at bounding box center [415, 88] width 418 height 27
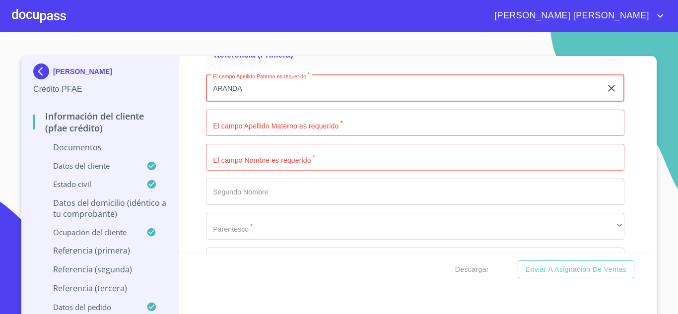
type input "ARANDA"
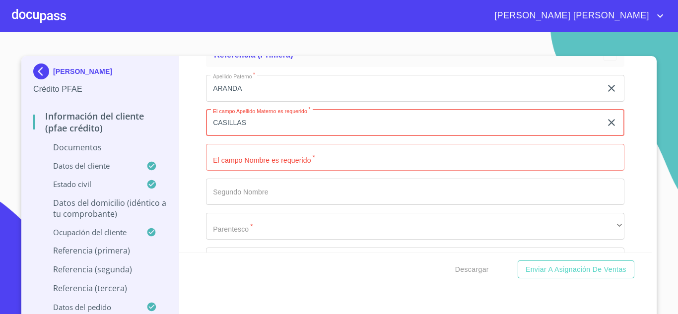
type input "CASILLAS"
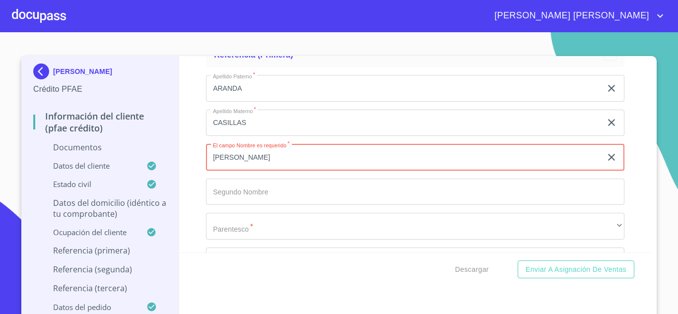
type input "[PERSON_NAME]"
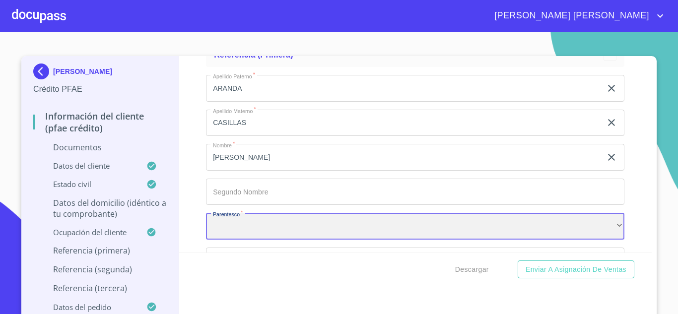
click at [259, 240] on div "​" at bounding box center [415, 226] width 418 height 27
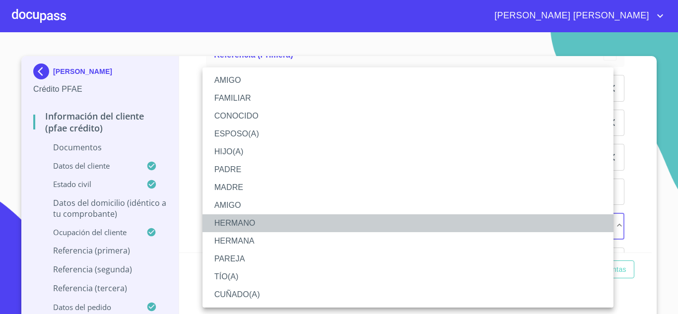
click at [246, 220] on li "HERMANO" at bounding box center [407, 223] width 411 height 18
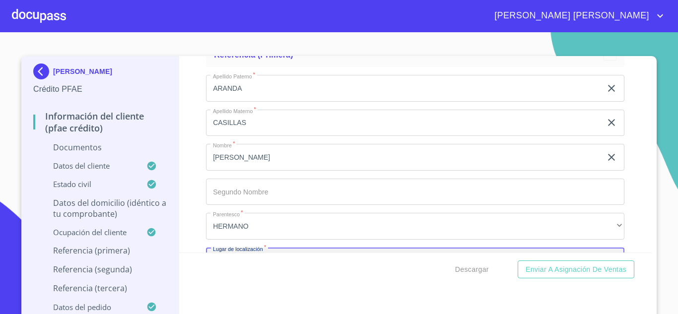
scroll to position [4408, 0]
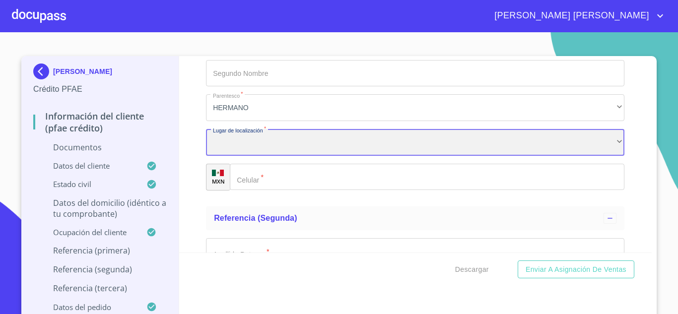
click at [237, 147] on div "​" at bounding box center [415, 142] width 418 height 27
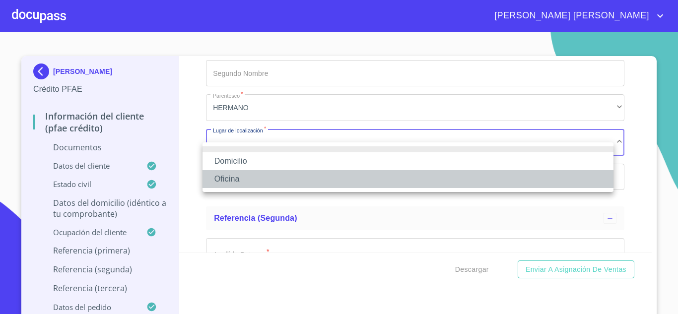
click at [233, 178] on li "Oficina" at bounding box center [407, 179] width 411 height 18
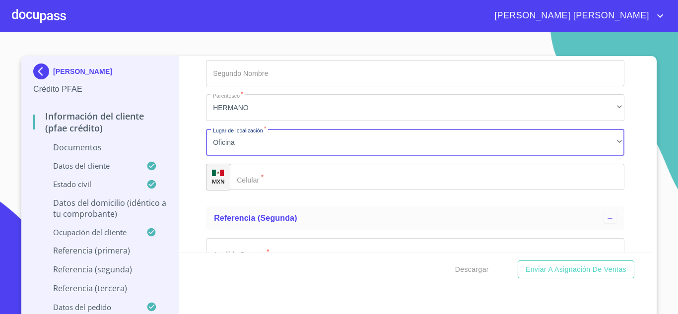
click at [296, 191] on input "Documento de identificación.   *" at bounding box center [427, 177] width 395 height 27
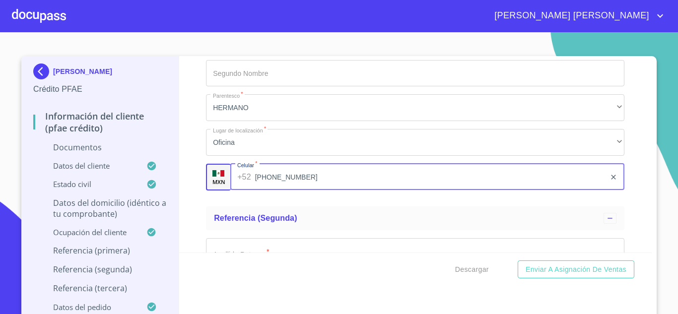
type input "[PHONE_NUMBER]"
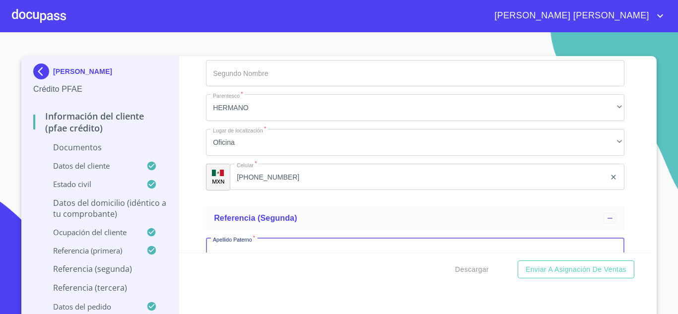
scroll to position [4432, 0]
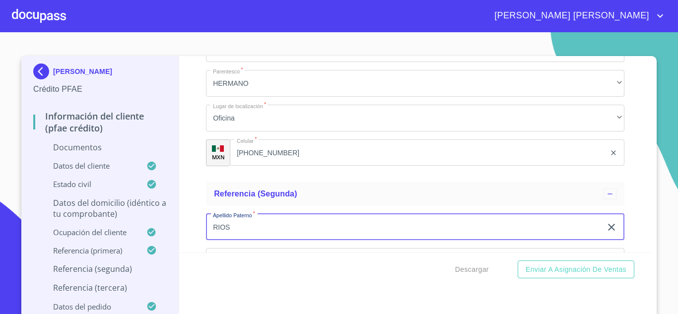
type input "RIOS"
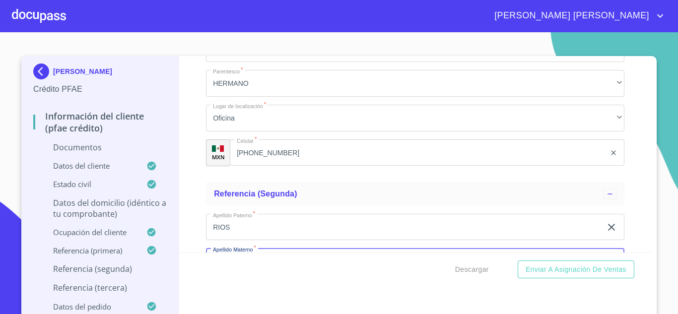
scroll to position [4552, 0]
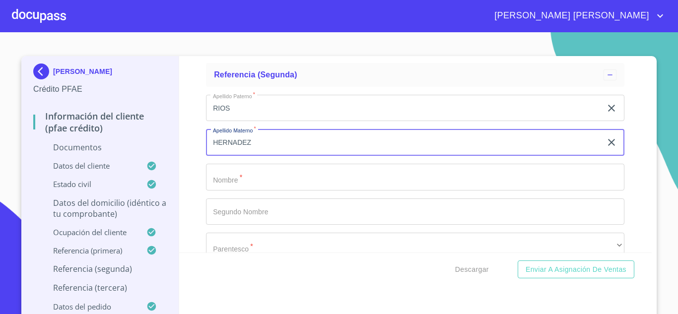
type input "HERNADEZ"
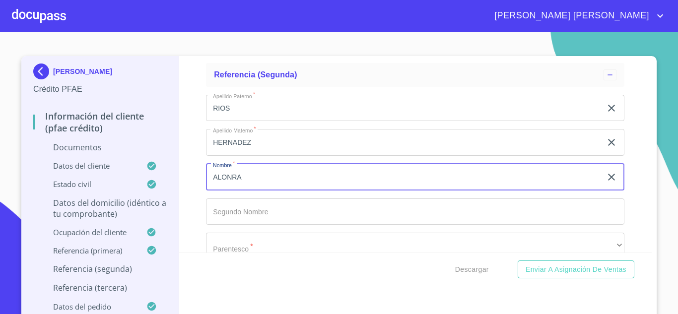
type input "ALONRA"
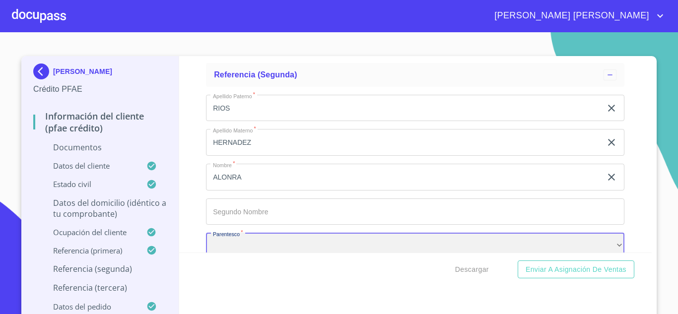
scroll to position [4570, 0]
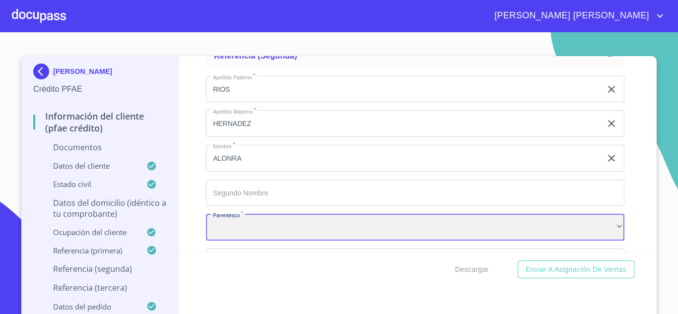
click at [245, 231] on div "​" at bounding box center [415, 227] width 418 height 27
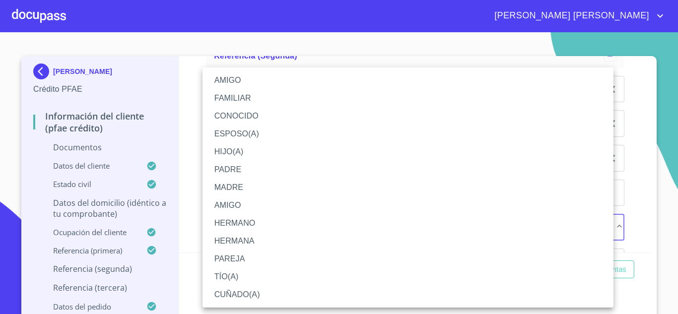
click at [250, 79] on li "AMIGO" at bounding box center [407, 80] width 411 height 18
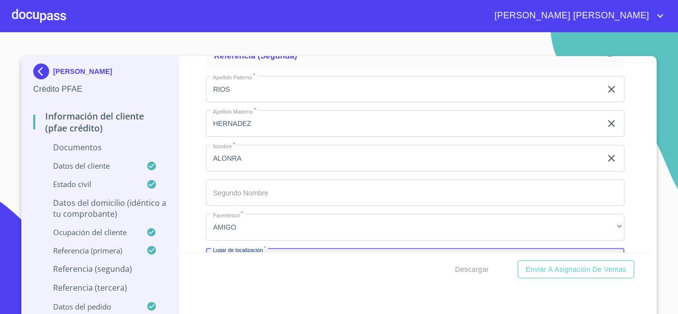
scroll to position [4690, 0]
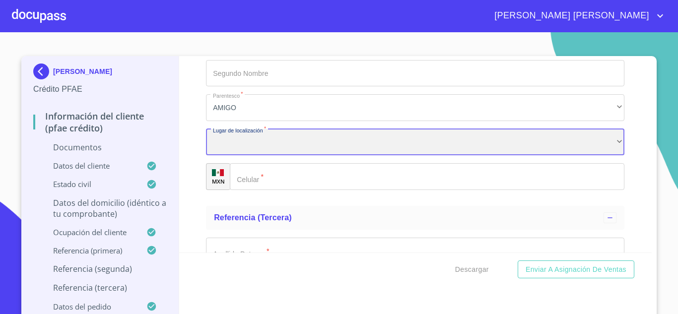
click at [246, 156] on div "​" at bounding box center [415, 142] width 418 height 27
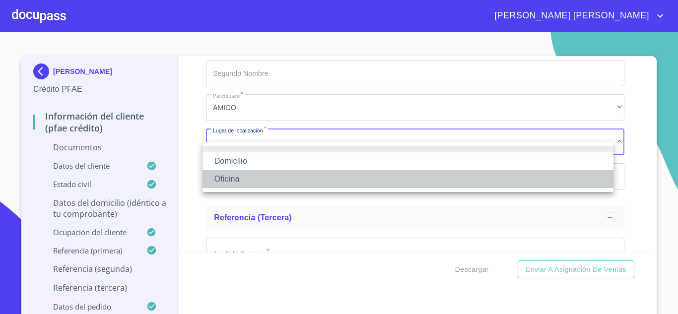
click at [245, 179] on li "Oficina" at bounding box center [407, 179] width 411 height 18
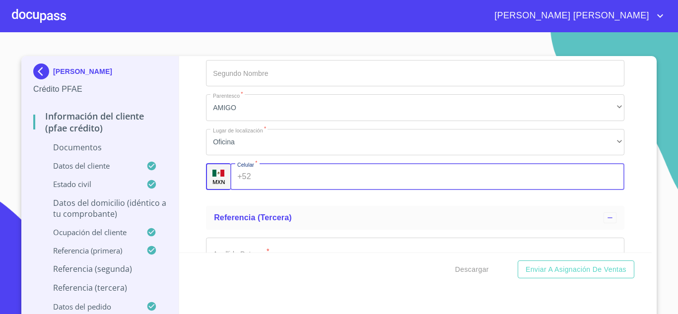
click at [293, 185] on input "Documento de identificación.   *" at bounding box center [440, 176] width 370 height 27
type input "[PHONE_NUMBER]"
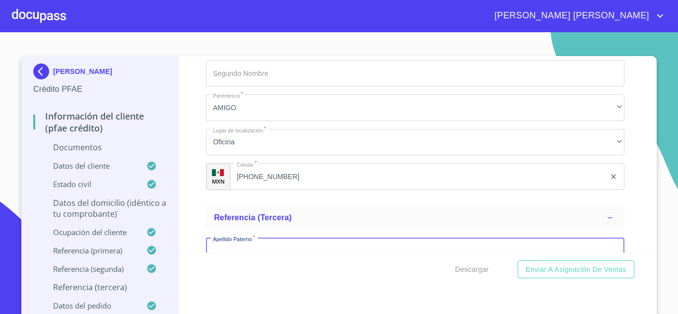
scroll to position [4714, 0]
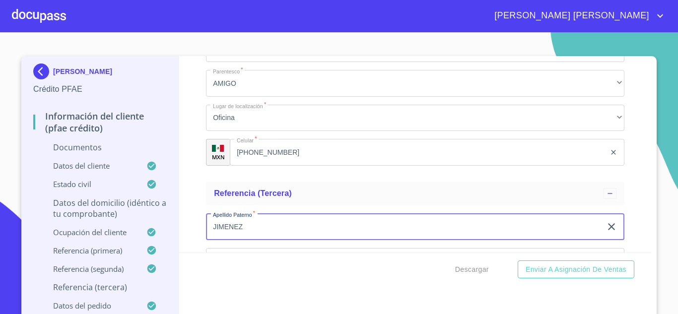
type input "JIMENEZ"
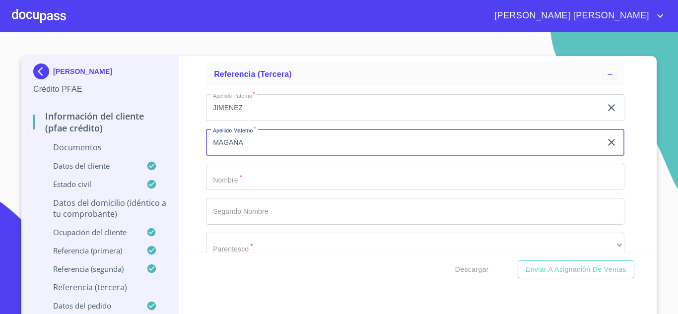
type input "MAGAÑA"
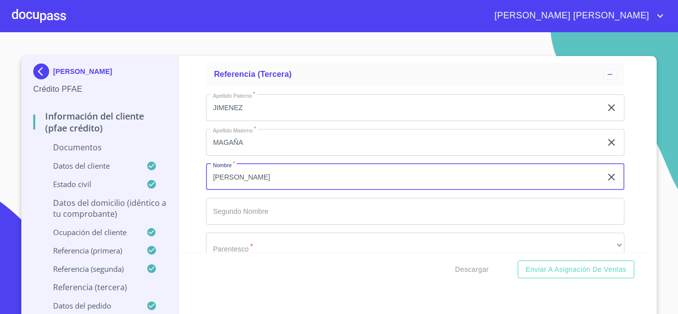
type input "[PERSON_NAME]"
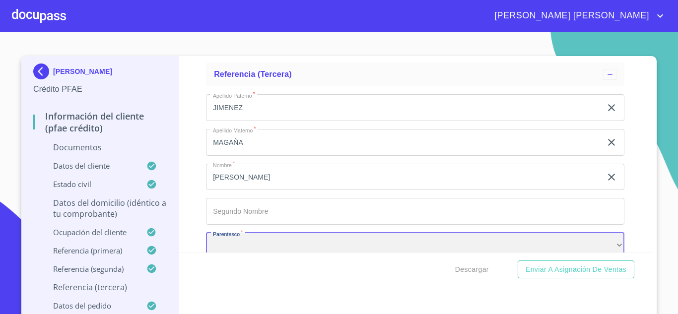
scroll to position [4852, 0]
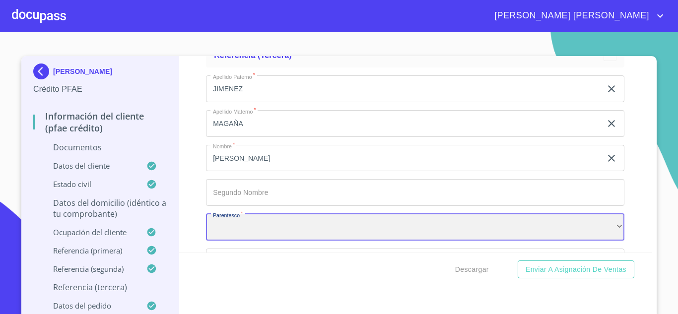
click at [236, 233] on div "​" at bounding box center [415, 227] width 418 height 27
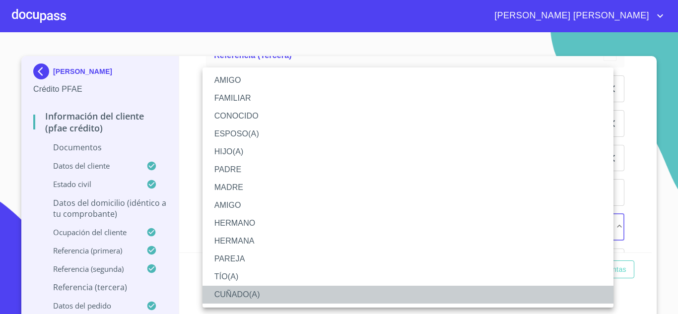
click at [244, 297] on li "CUÑADO(A)" at bounding box center [407, 295] width 411 height 18
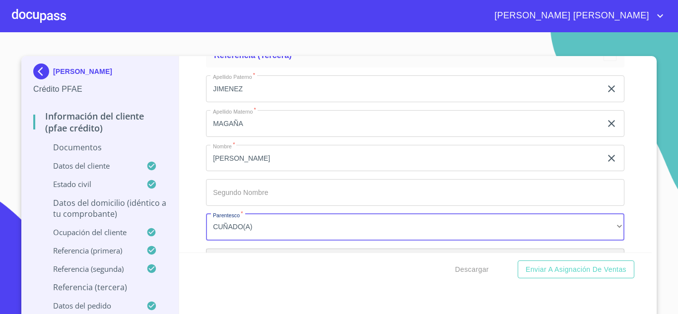
scroll to position [4972, 0]
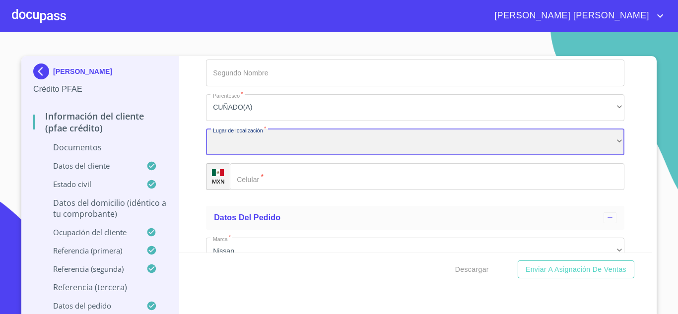
click at [232, 155] on div "​" at bounding box center [415, 142] width 418 height 27
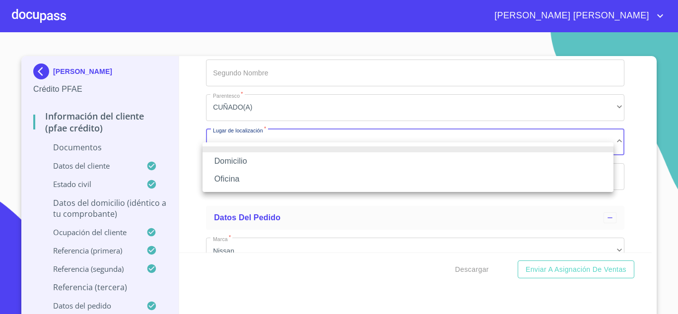
click at [238, 177] on li "Oficina" at bounding box center [407, 179] width 411 height 18
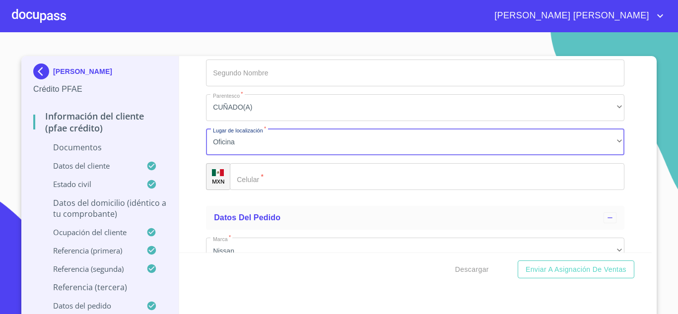
click at [266, 187] on input "Documento de identificación.   *" at bounding box center [427, 176] width 395 height 27
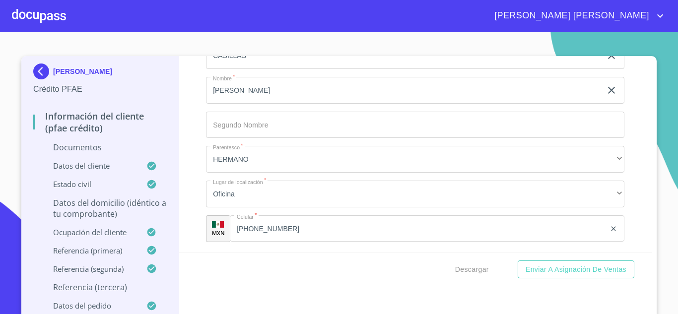
scroll to position [4417, 0]
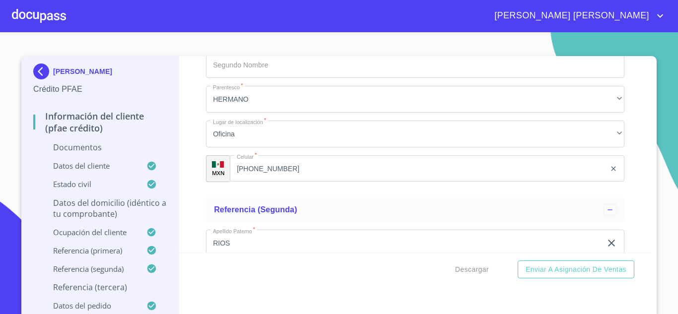
type input "[PHONE_NUMBER]"
click at [306, 179] on input "[PHONE_NUMBER]" at bounding box center [418, 168] width 376 height 27
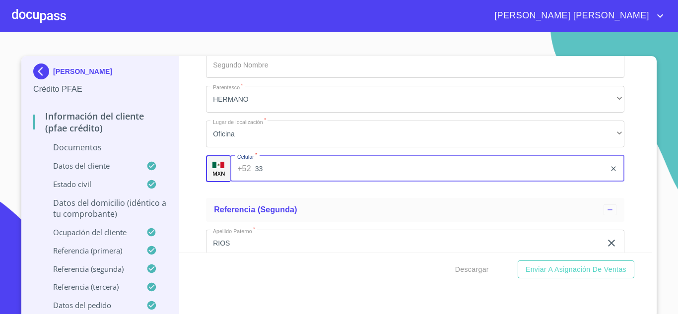
type input "3"
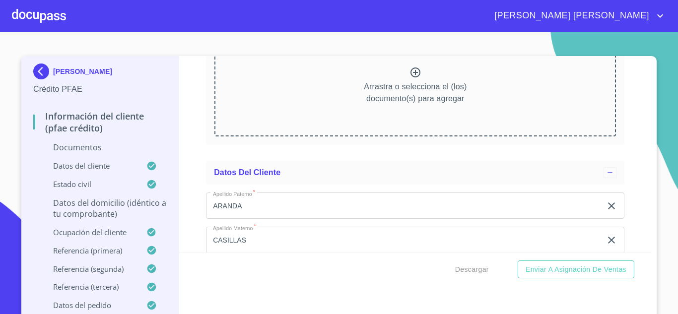
scroll to position [2106, 0]
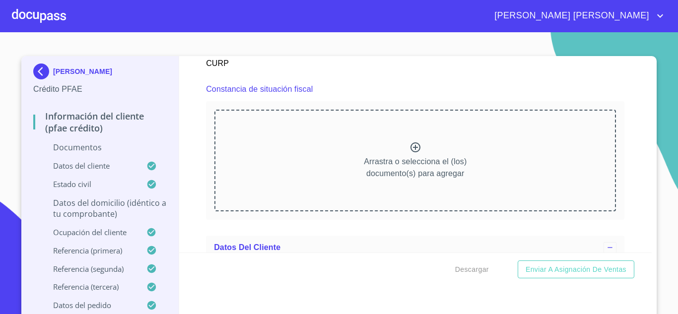
type input "[PHONE_NUMBER]"
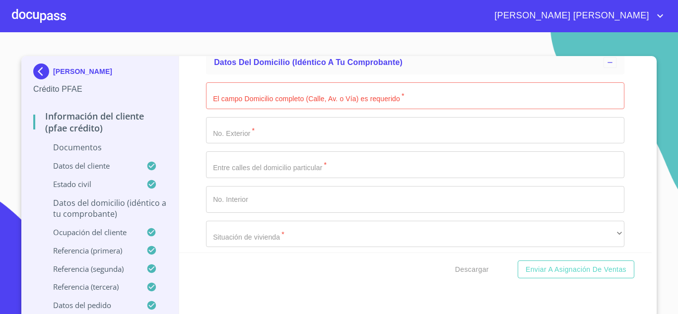
scroll to position [3111, 0]
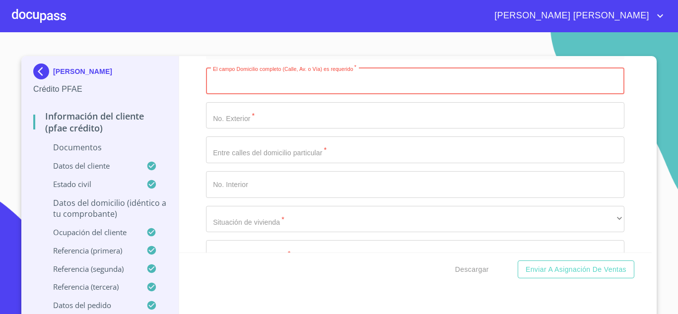
click at [242, 92] on input "Documento de identificación.   *" at bounding box center [415, 80] width 418 height 27
type input "AV [DATE][PERSON_NAME]"
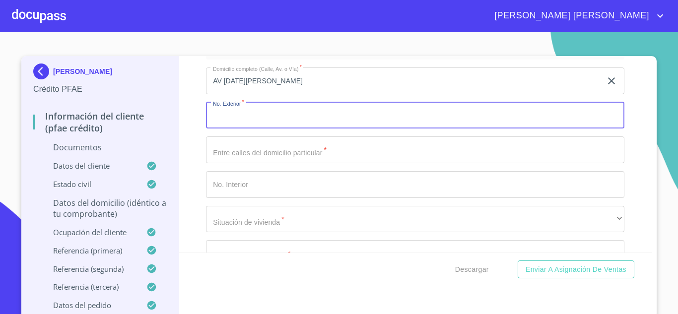
click at [262, 124] on input "Documento de identificación.   *" at bounding box center [415, 115] width 418 height 27
type input "6"
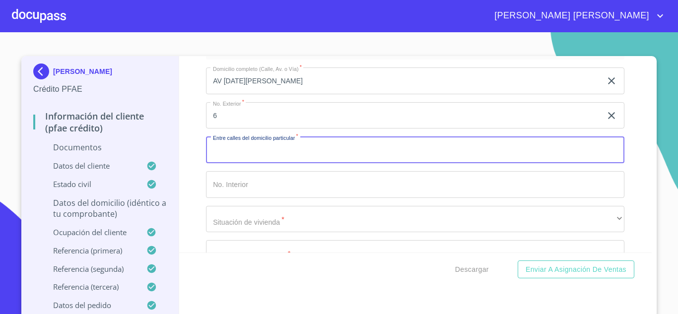
click at [275, 162] on input "Documento de identificación.   *" at bounding box center [415, 149] width 418 height 27
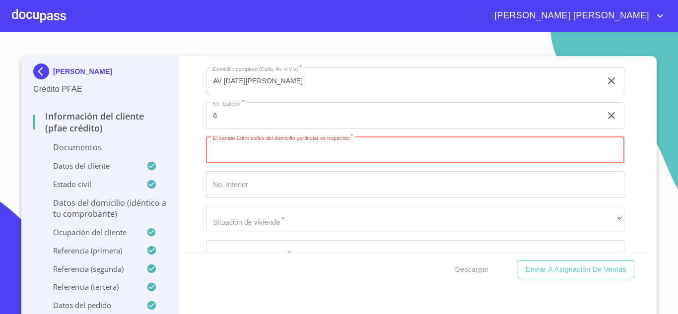
click at [243, 160] on input "Documento de identificación.   *" at bounding box center [415, 149] width 418 height 27
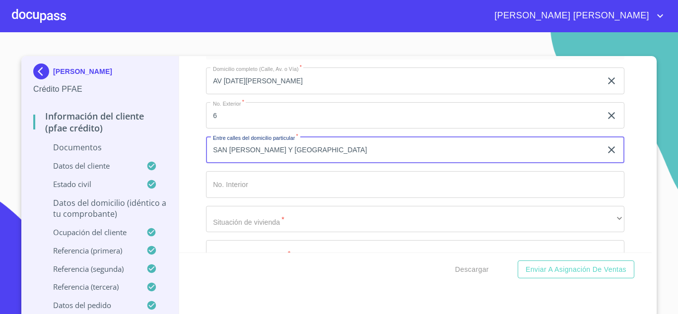
click at [344, 163] on input "SAN [PERSON_NAME] Y [GEOGRAPHIC_DATA]" at bounding box center [404, 149] width 396 height 27
type input "SAN GABRIEL Y SAN DEMTRIO"
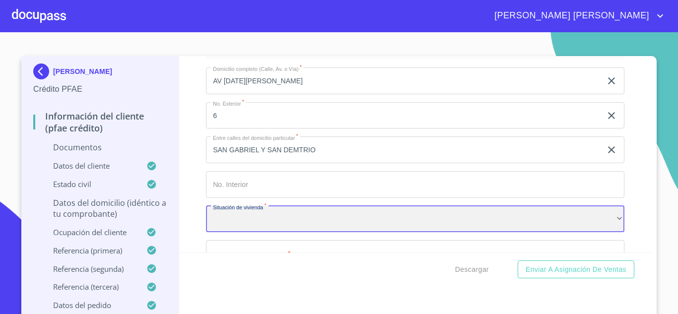
click at [262, 225] on div "​" at bounding box center [415, 219] width 418 height 27
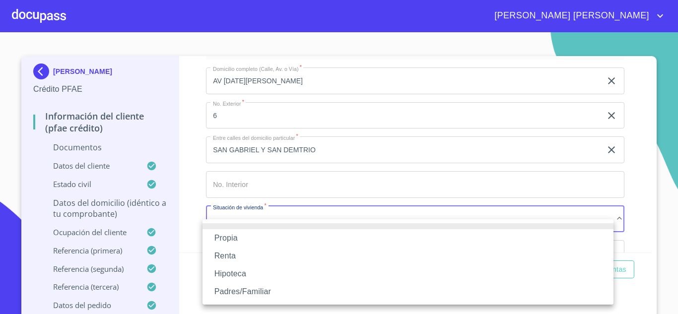
click at [250, 234] on li "Propia" at bounding box center [407, 238] width 411 height 18
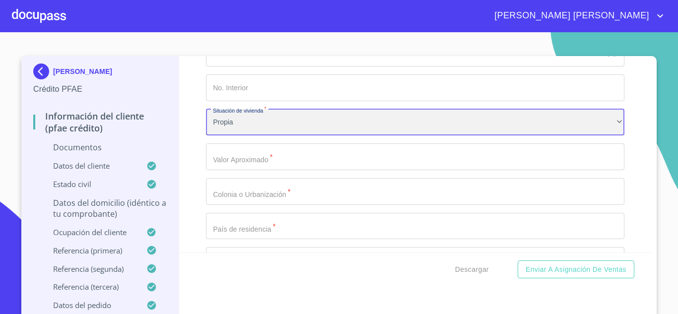
scroll to position [3211, 0]
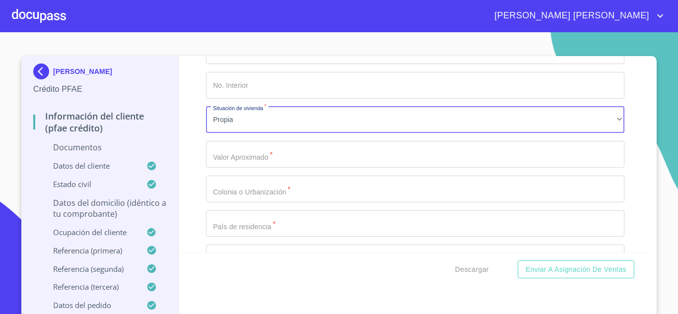
click at [272, 168] on input "Documento de identificación.   *" at bounding box center [415, 154] width 418 height 27
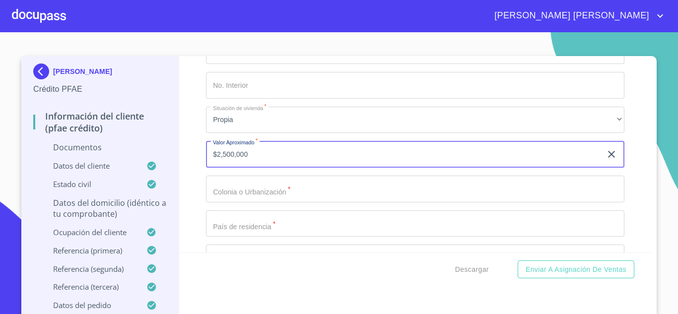
type input "$2,500,000"
click at [259, 202] on input "Documento de identificación.   *" at bounding box center [415, 189] width 418 height 27
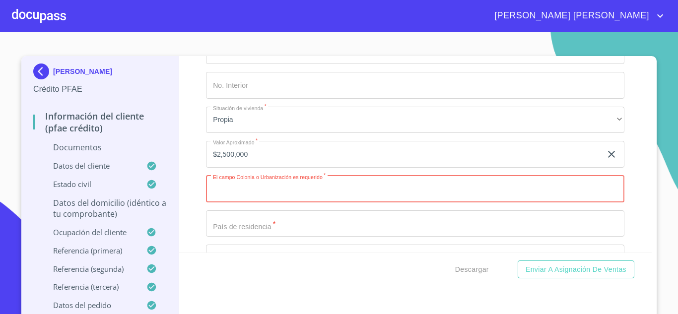
click at [245, 202] on input "Documento de identificación.   *" at bounding box center [415, 189] width 418 height 27
type input "COLINJAS DE [DATE][PERSON_NAME]"
click at [244, 252] on div "Domicilio completo (Calle, Av. o Vía)   * [STREET_ADDRESS][DATE][PERSON_NAME] …" at bounding box center [415, 171] width 418 height 423
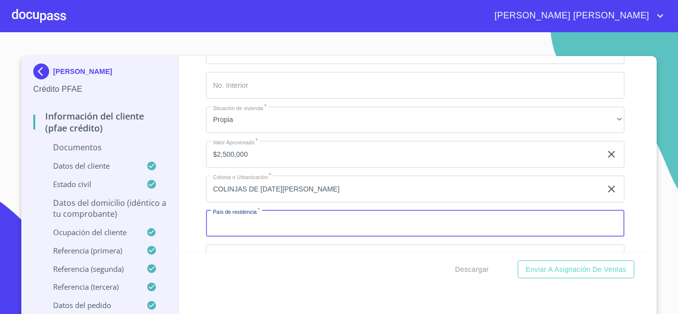
click at [240, 237] on input "Documento de identificación.   *" at bounding box center [415, 223] width 418 height 27
type input "[GEOGRAPHIC_DATA]"
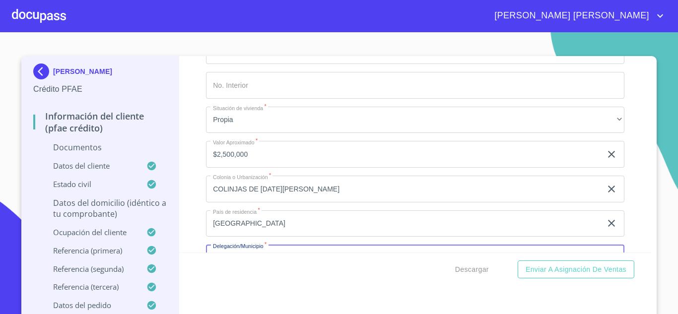
scroll to position [3326, 0]
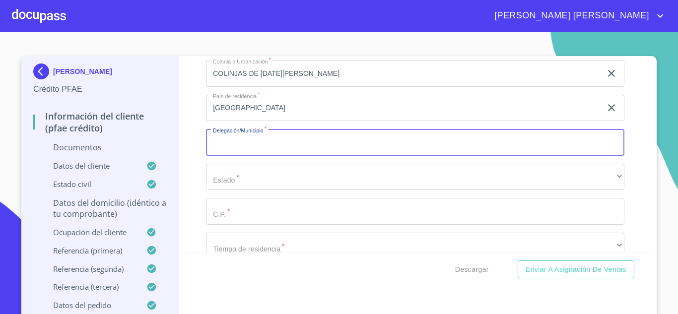
click at [242, 156] on input "Documento de identificación.   *" at bounding box center [415, 142] width 418 height 27
type input "ZAPOPAN"
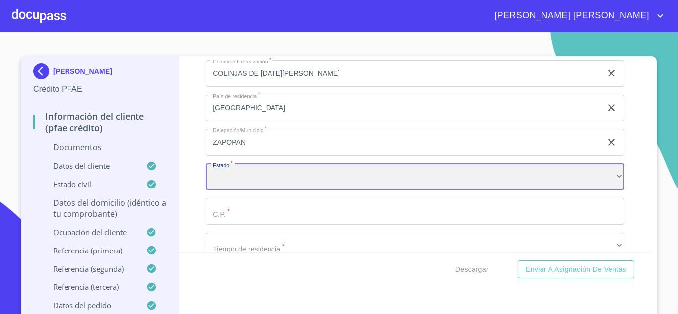
click at [233, 188] on div "​" at bounding box center [415, 177] width 418 height 27
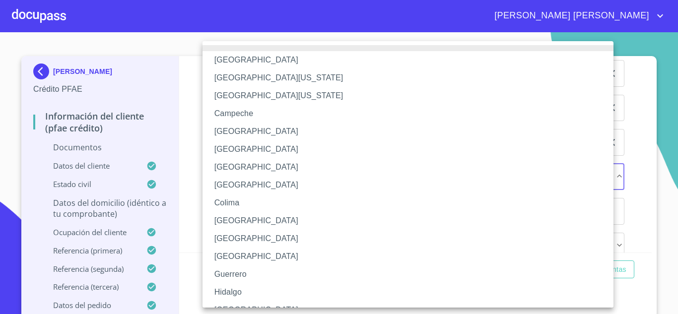
scroll to position [11, 0]
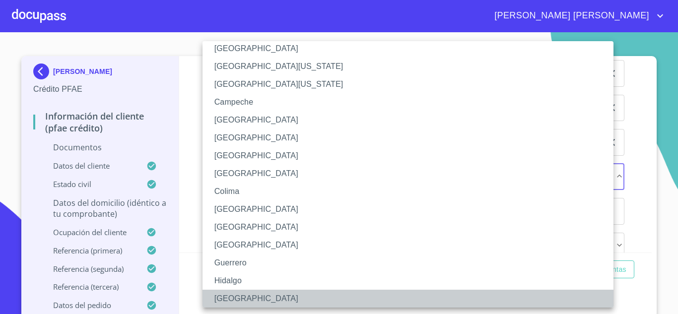
click at [233, 298] on li "[GEOGRAPHIC_DATA]" at bounding box center [411, 299] width 418 height 18
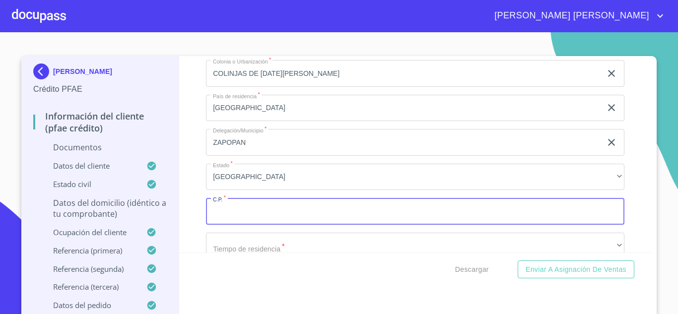
click at [238, 225] on input "Documento de identificación.   *" at bounding box center [415, 211] width 418 height 27
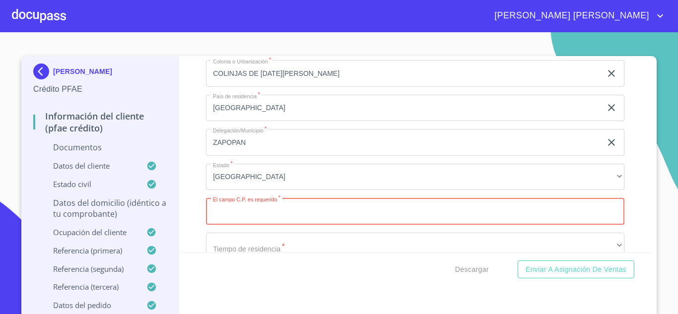
click at [250, 225] on input "Documento de identificación.   *" at bounding box center [415, 211] width 418 height 27
type input "45134"
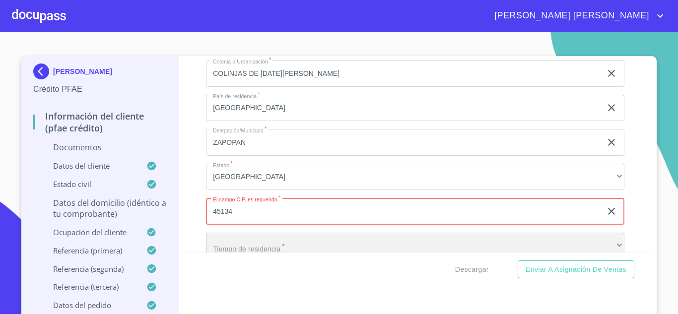
scroll to position [3345, 0]
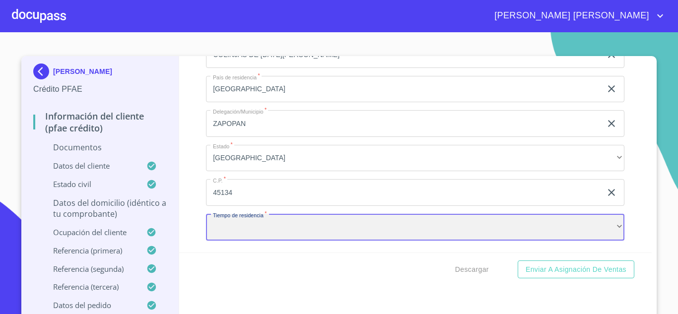
click at [253, 231] on div "​" at bounding box center [415, 227] width 418 height 27
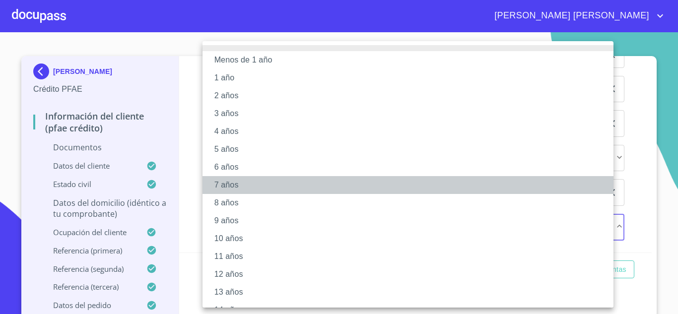
click at [240, 185] on li "7 años" at bounding box center [411, 185] width 418 height 18
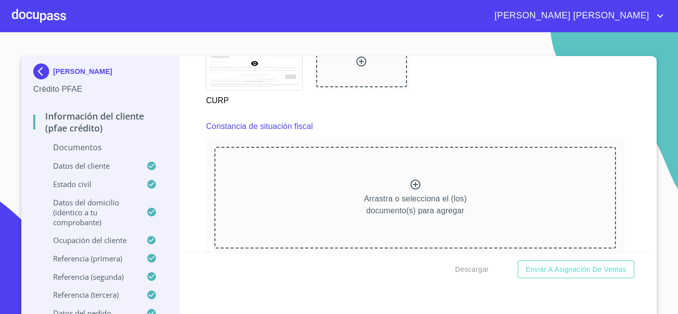
scroll to position [2099, 0]
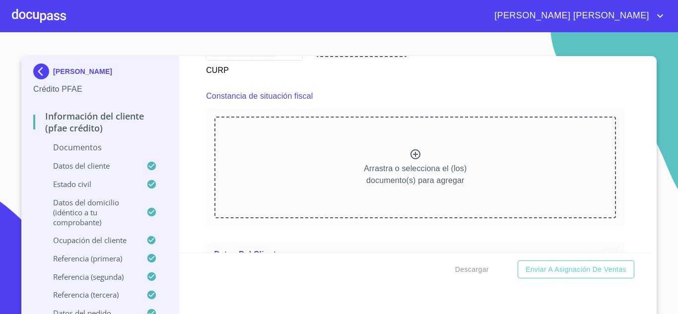
click at [410, 159] on icon at bounding box center [415, 154] width 10 height 10
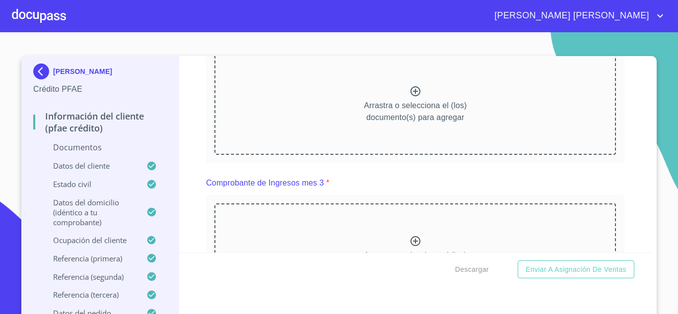
scroll to position [1399, 0]
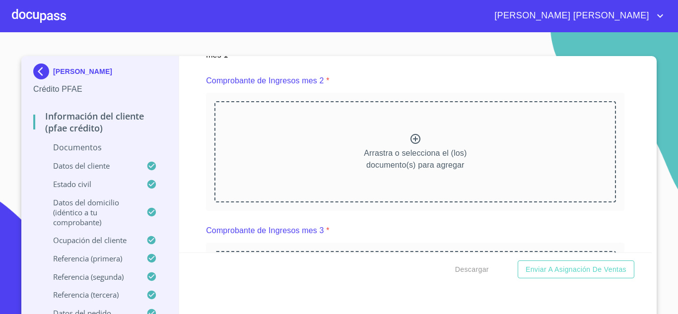
click at [409, 145] on icon at bounding box center [415, 139] width 12 height 12
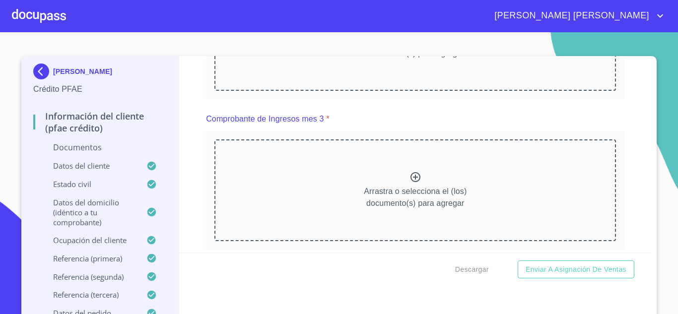
scroll to position [1527, 0]
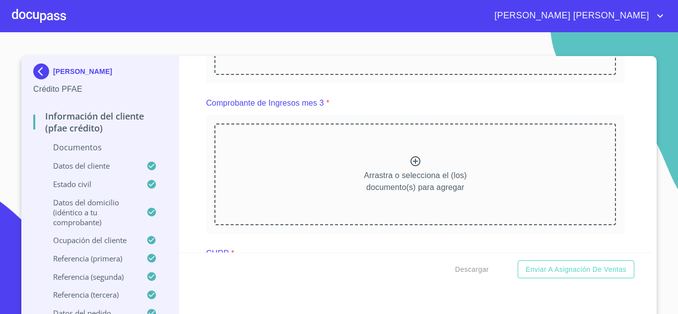
click at [409, 167] on icon at bounding box center [415, 161] width 12 height 12
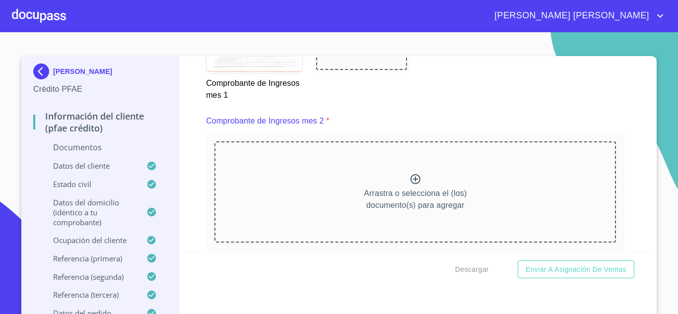
scroll to position [1392, 0]
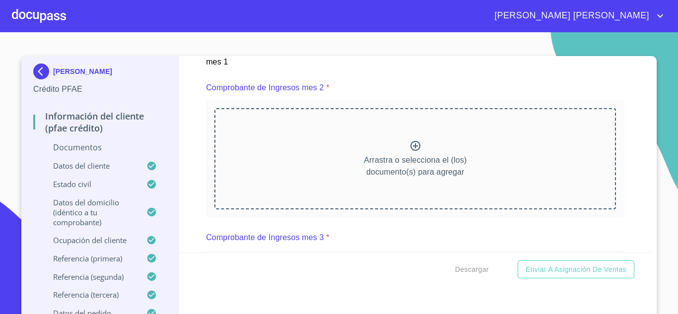
click at [411, 152] on icon at bounding box center [415, 146] width 12 height 12
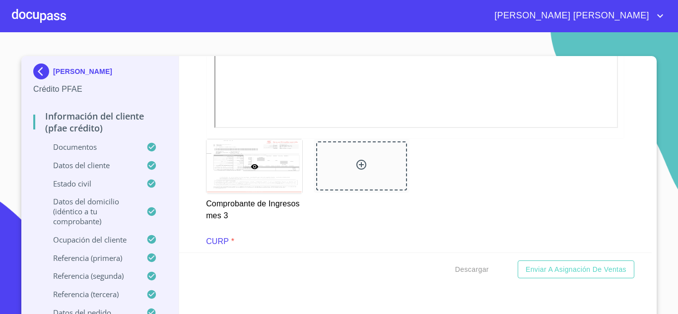
scroll to position [2111, 0]
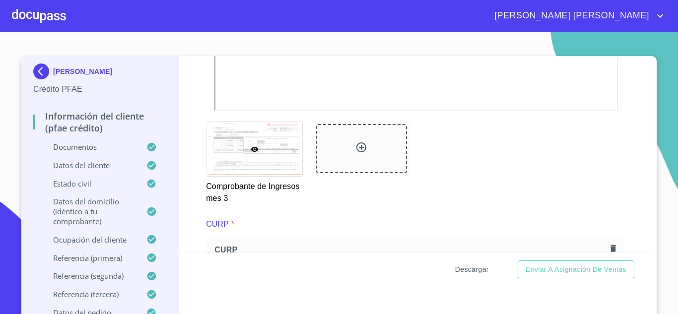
click at [469, 272] on span "Descargar" at bounding box center [472, 270] width 34 height 12
click at [506, 174] on div "Comprobante de Ingresos mes 3" at bounding box center [415, 163] width 430 height 95
click at [472, 274] on span "Descargar" at bounding box center [472, 270] width 34 height 12
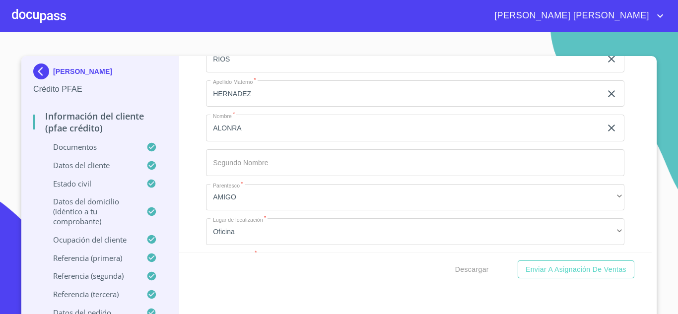
scroll to position [5467, 0]
click at [226, 140] on input "ALONRA" at bounding box center [404, 128] width 396 height 27
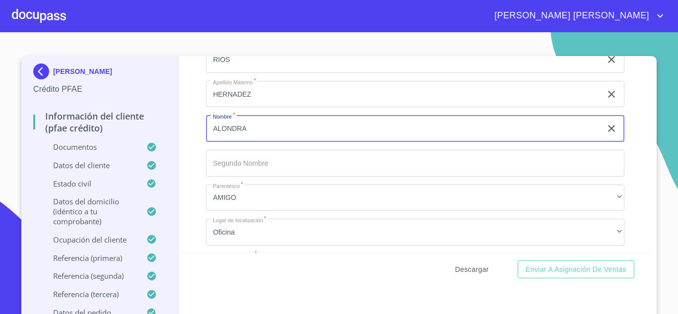
type input "ALONDRA"
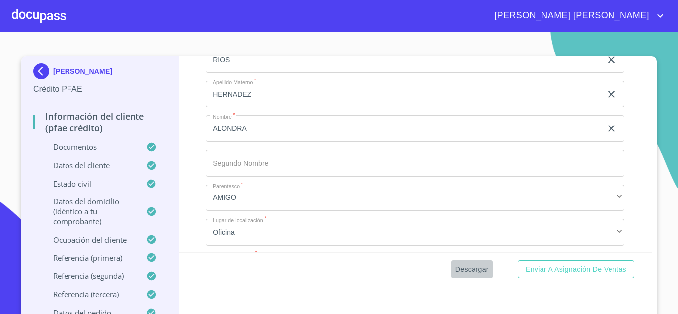
click at [477, 270] on span "Descargar" at bounding box center [472, 270] width 34 height 12
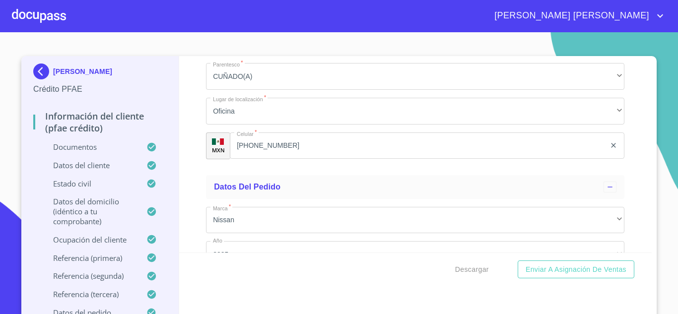
scroll to position [6013, 0]
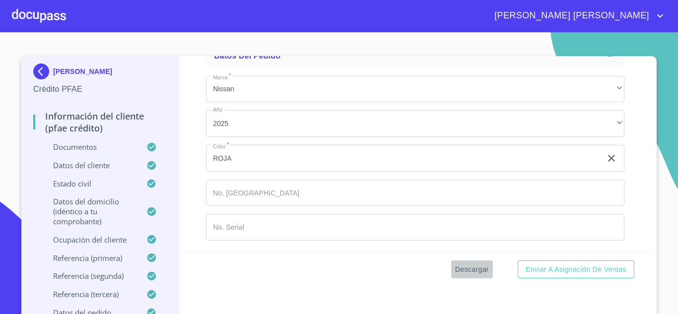
click at [476, 267] on span "Descargar" at bounding box center [472, 270] width 34 height 12
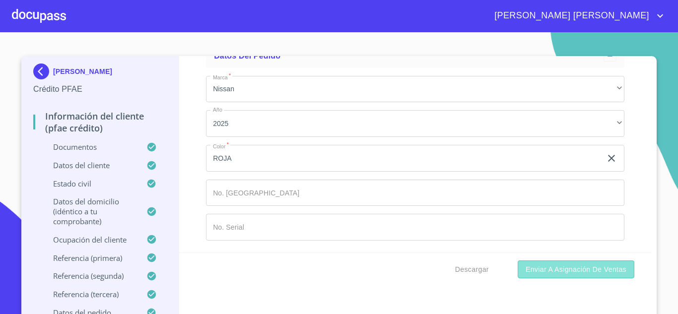
click at [591, 271] on span "Enviar a Asignación de Ventas" at bounding box center [576, 270] width 101 height 12
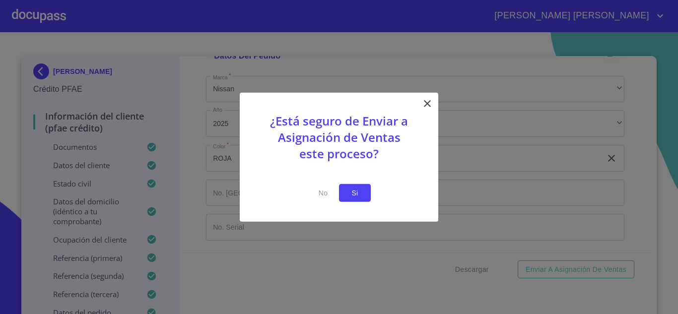
click at [363, 196] on button "Si" at bounding box center [355, 193] width 32 height 18
